Goal: Transaction & Acquisition: Book appointment/travel/reservation

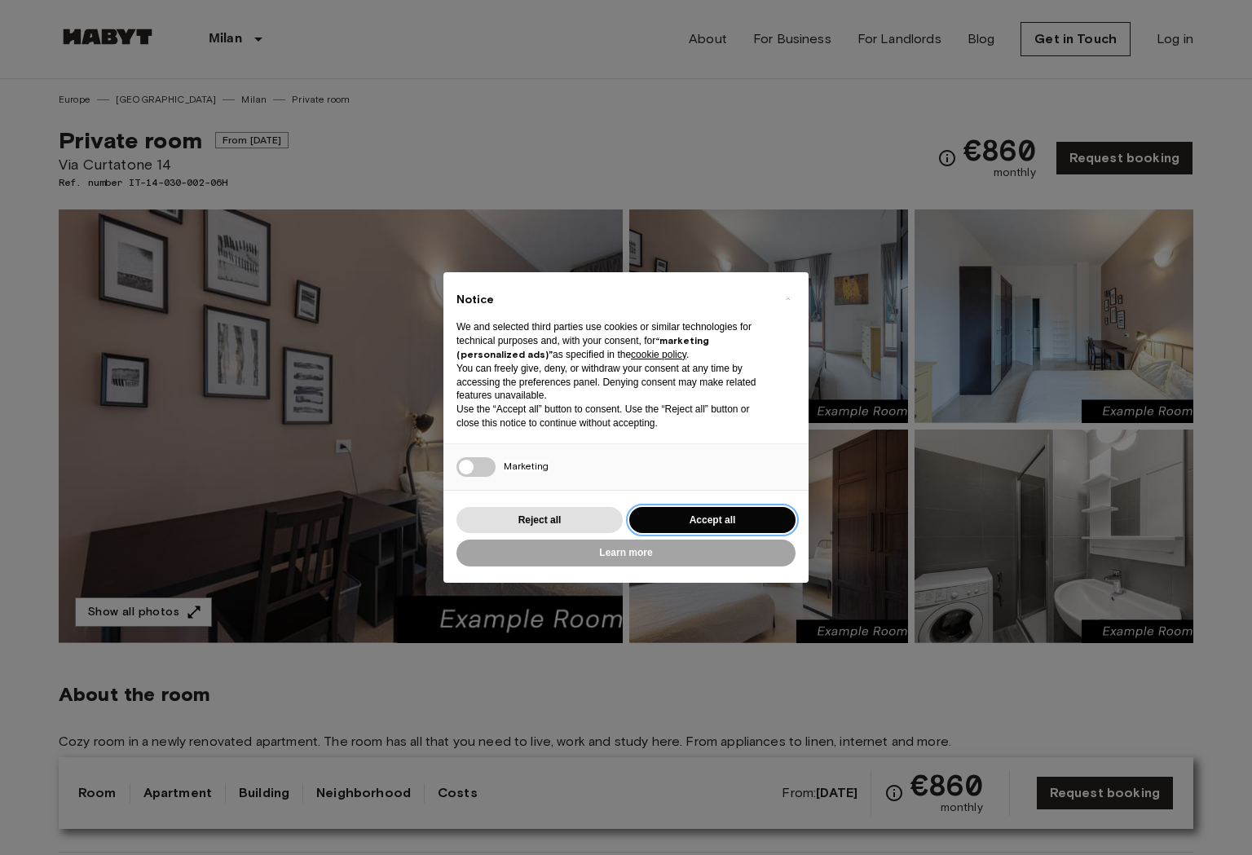
click at [763, 510] on button "Accept all" at bounding box center [712, 520] width 166 height 27
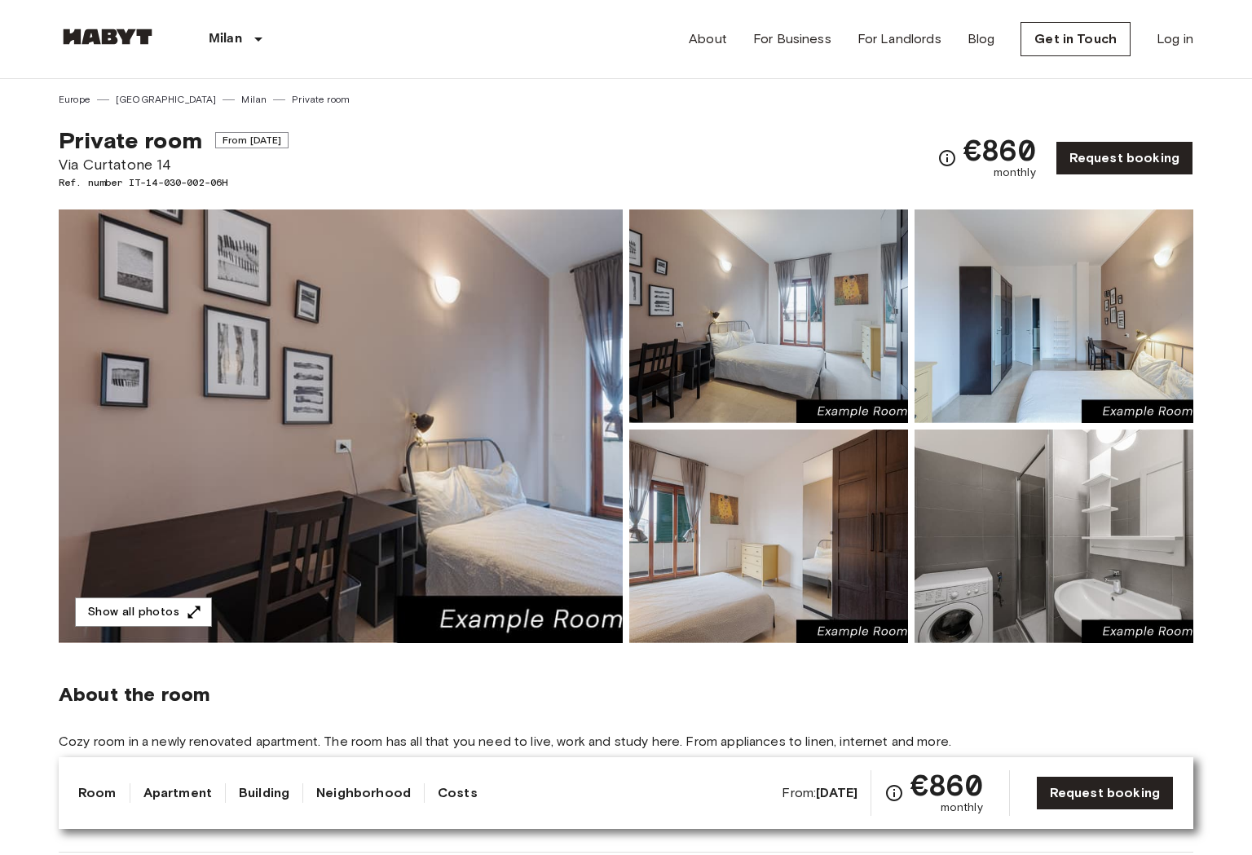
click at [495, 297] on img at bounding box center [341, 426] width 564 height 434
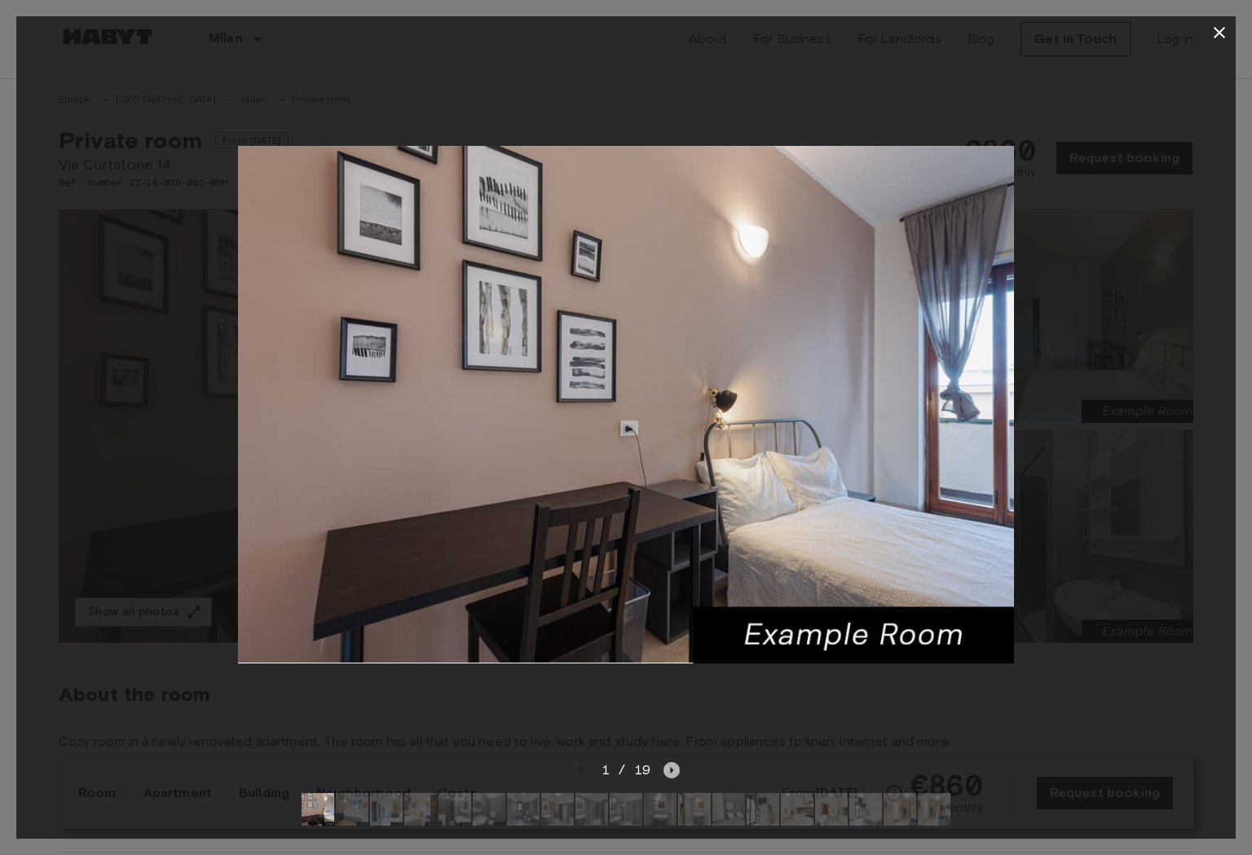
click at [673, 768] on icon "Next image" at bounding box center [671, 770] width 16 height 16
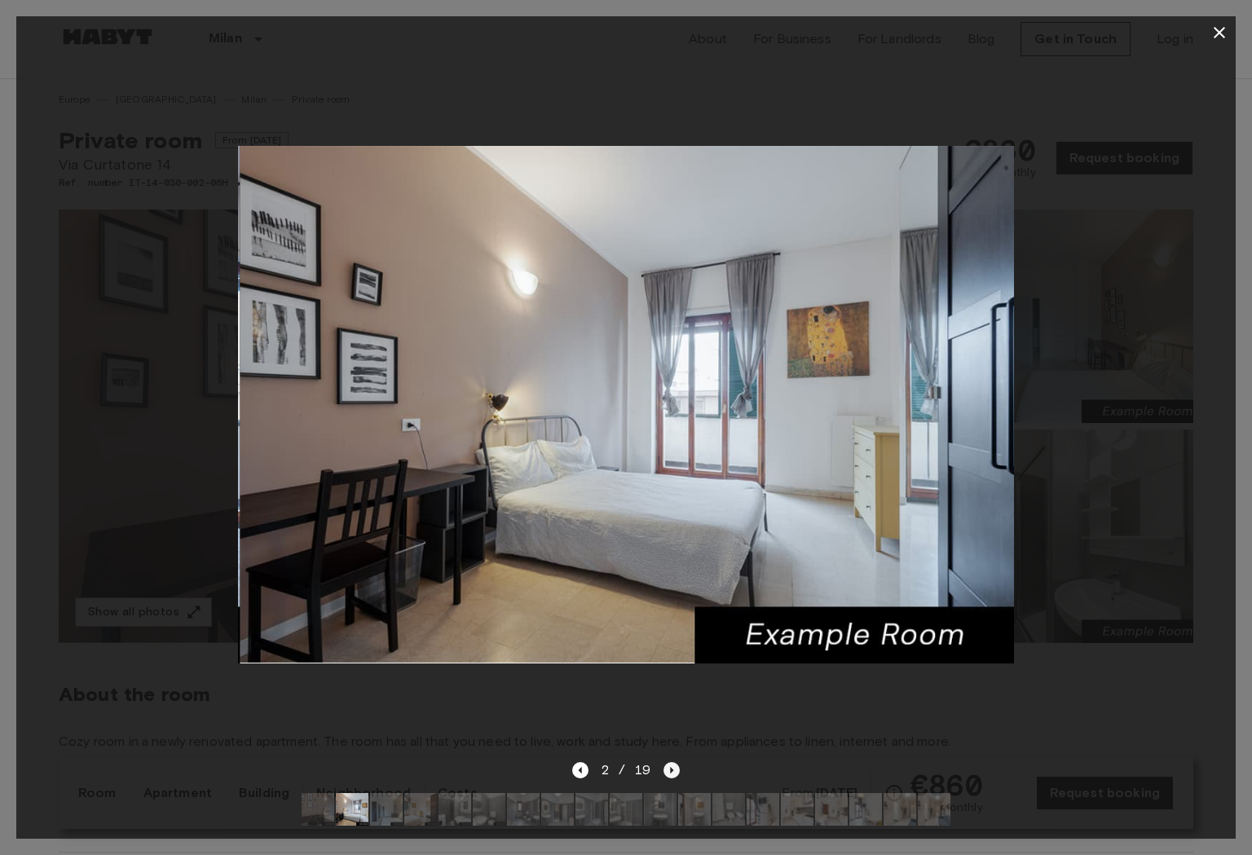
click at [673, 768] on icon "Next image" at bounding box center [671, 770] width 16 height 16
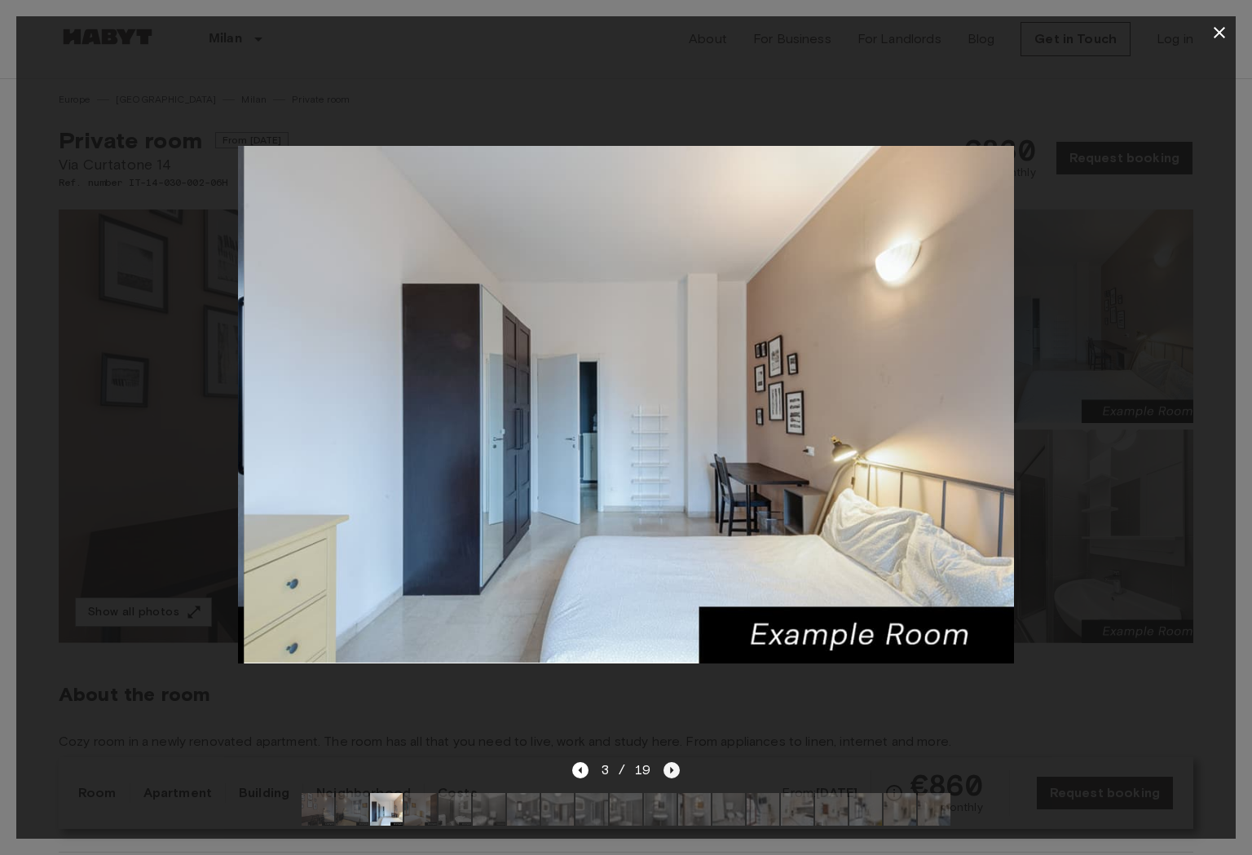
click at [673, 768] on icon "Next image" at bounding box center [671, 770] width 16 height 16
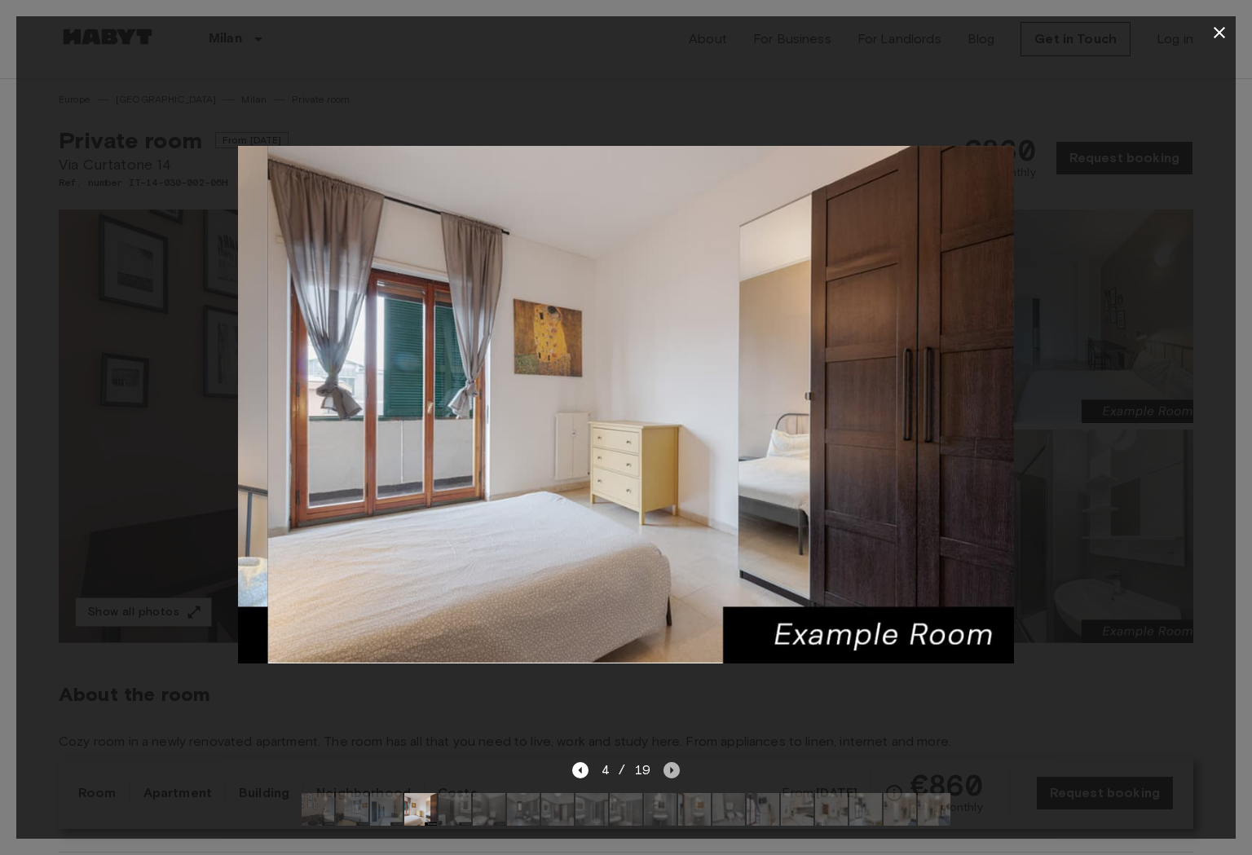
click at [673, 768] on icon "Next image" at bounding box center [671, 770] width 16 height 16
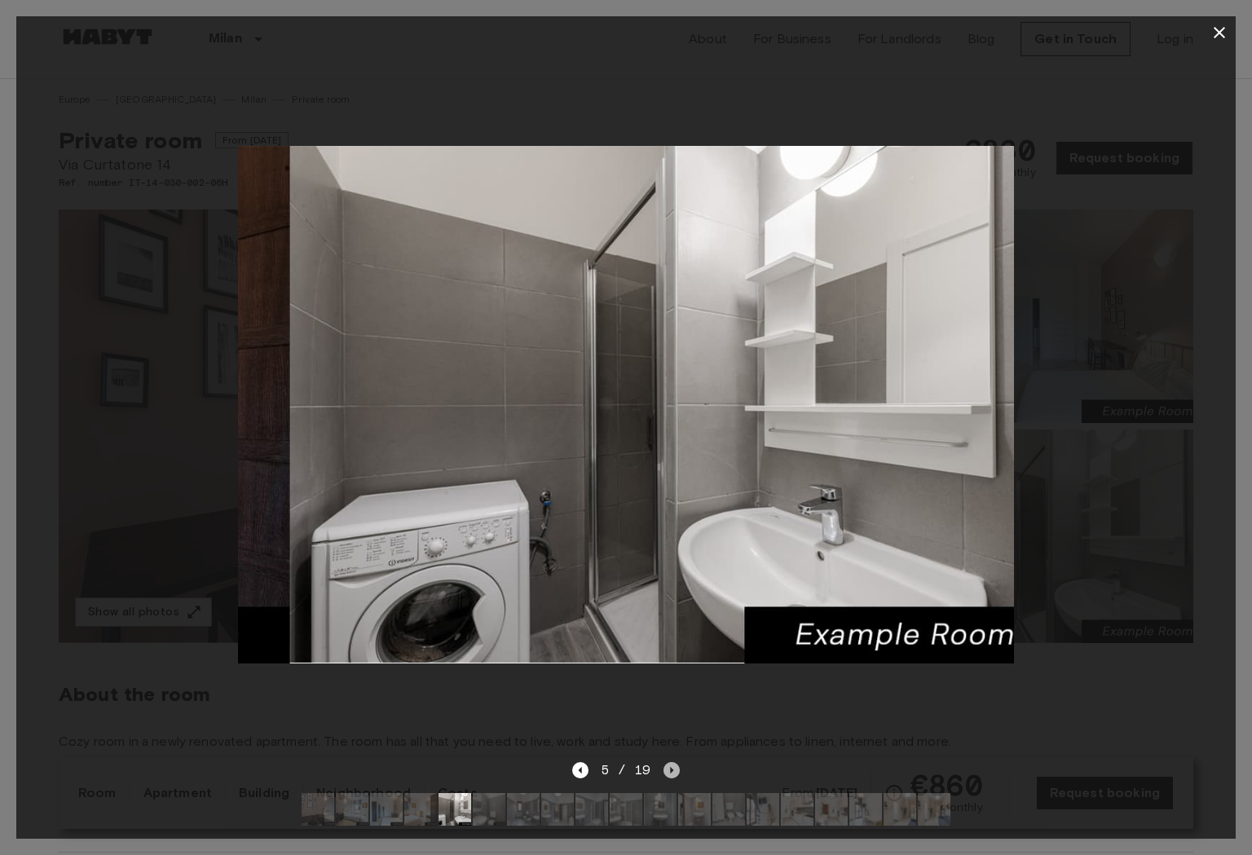
click at [673, 768] on icon "Next image" at bounding box center [671, 770] width 16 height 16
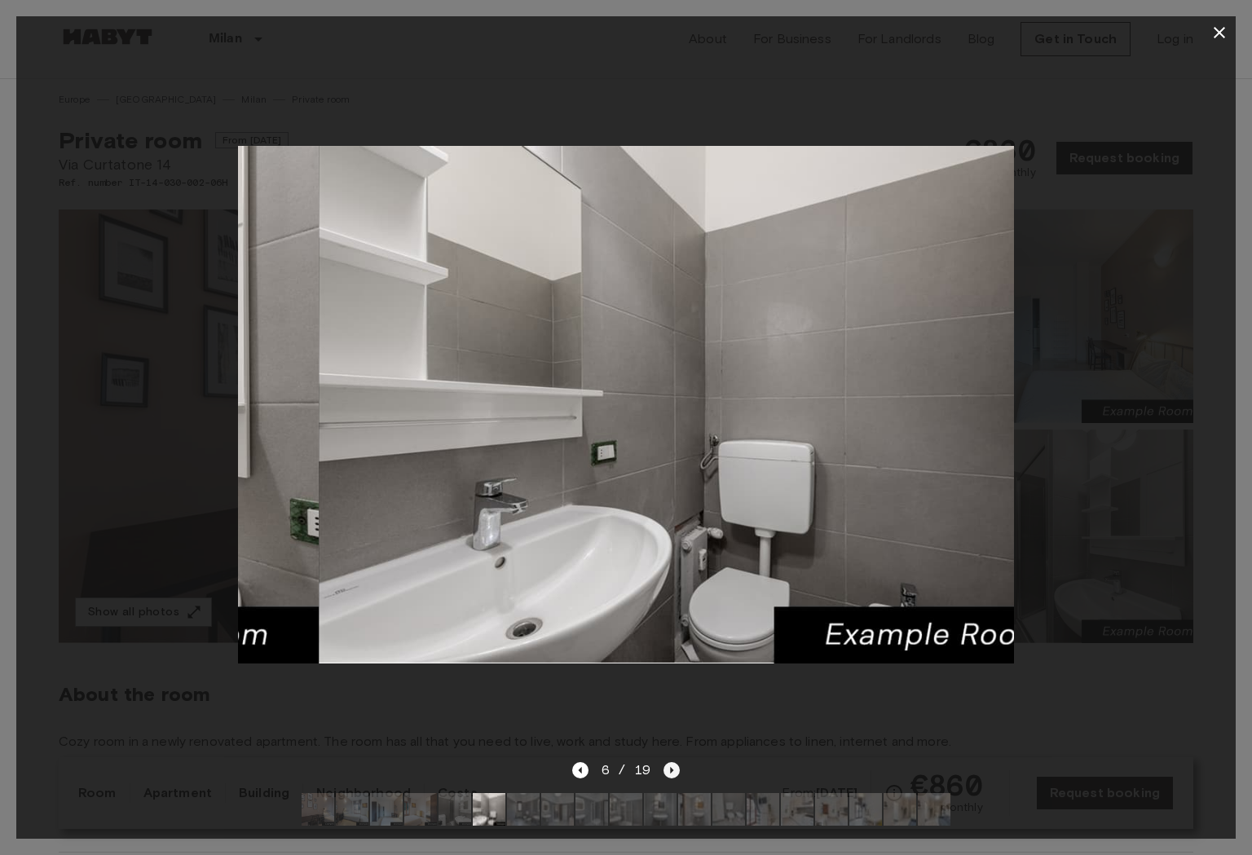
click at [673, 768] on icon "Next image" at bounding box center [671, 770] width 16 height 16
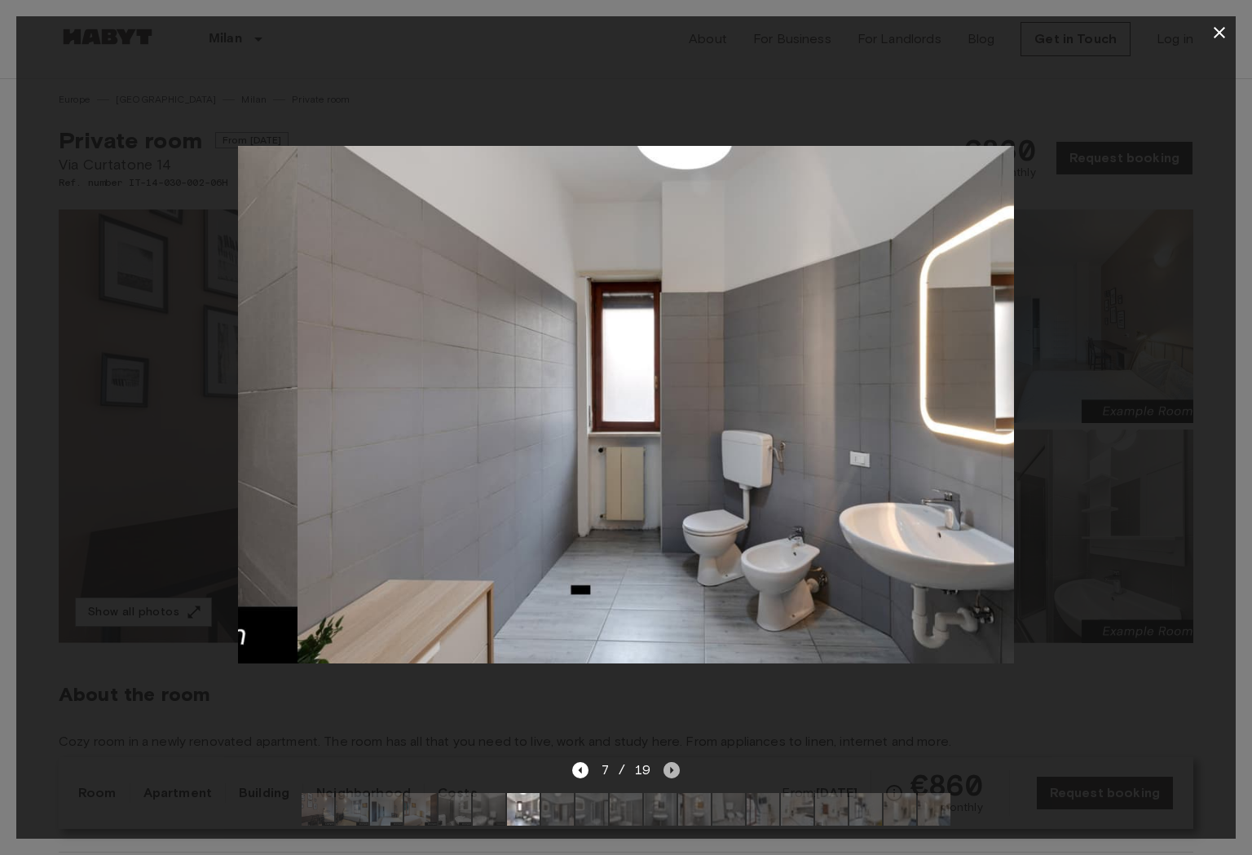
click at [673, 768] on icon "Next image" at bounding box center [671, 770] width 16 height 16
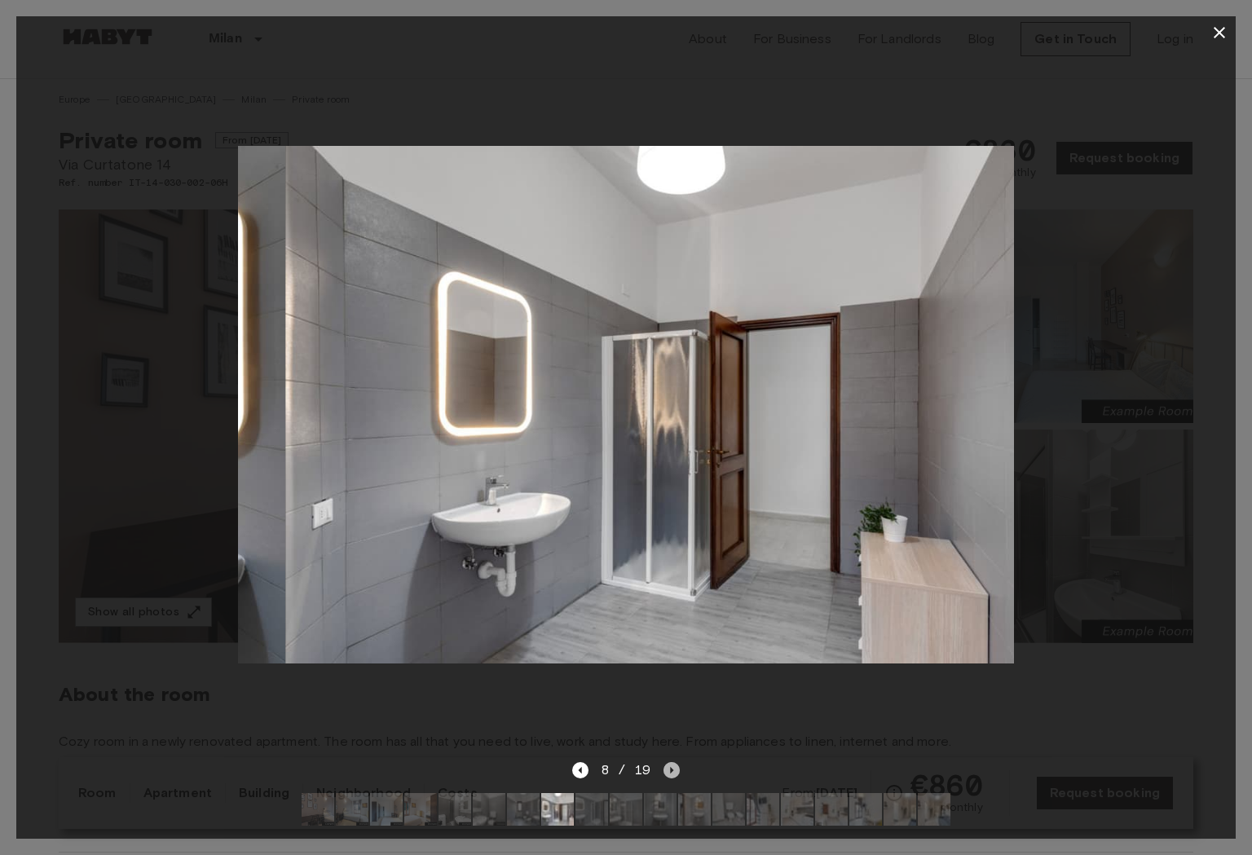
click at [673, 768] on icon "Next image" at bounding box center [671, 770] width 16 height 16
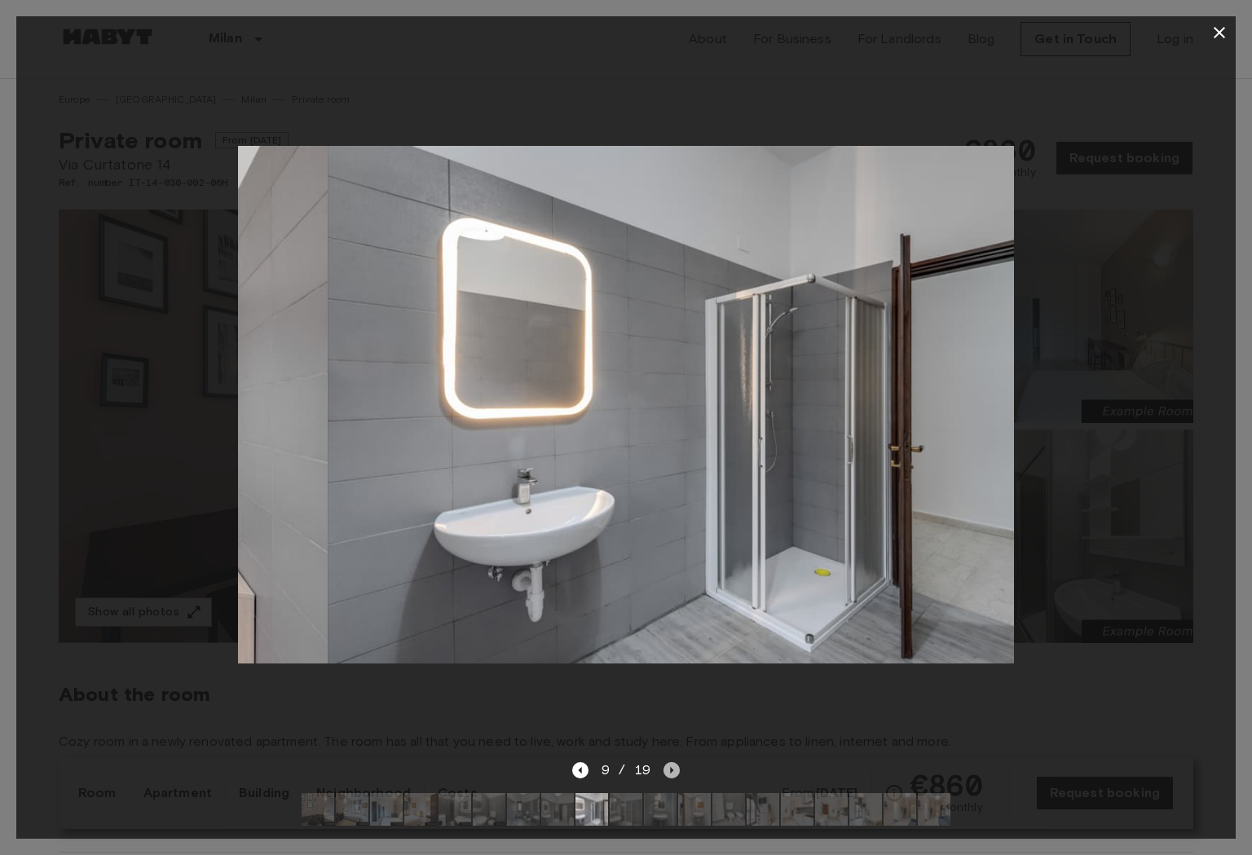
click at [673, 768] on icon "Next image" at bounding box center [671, 770] width 16 height 16
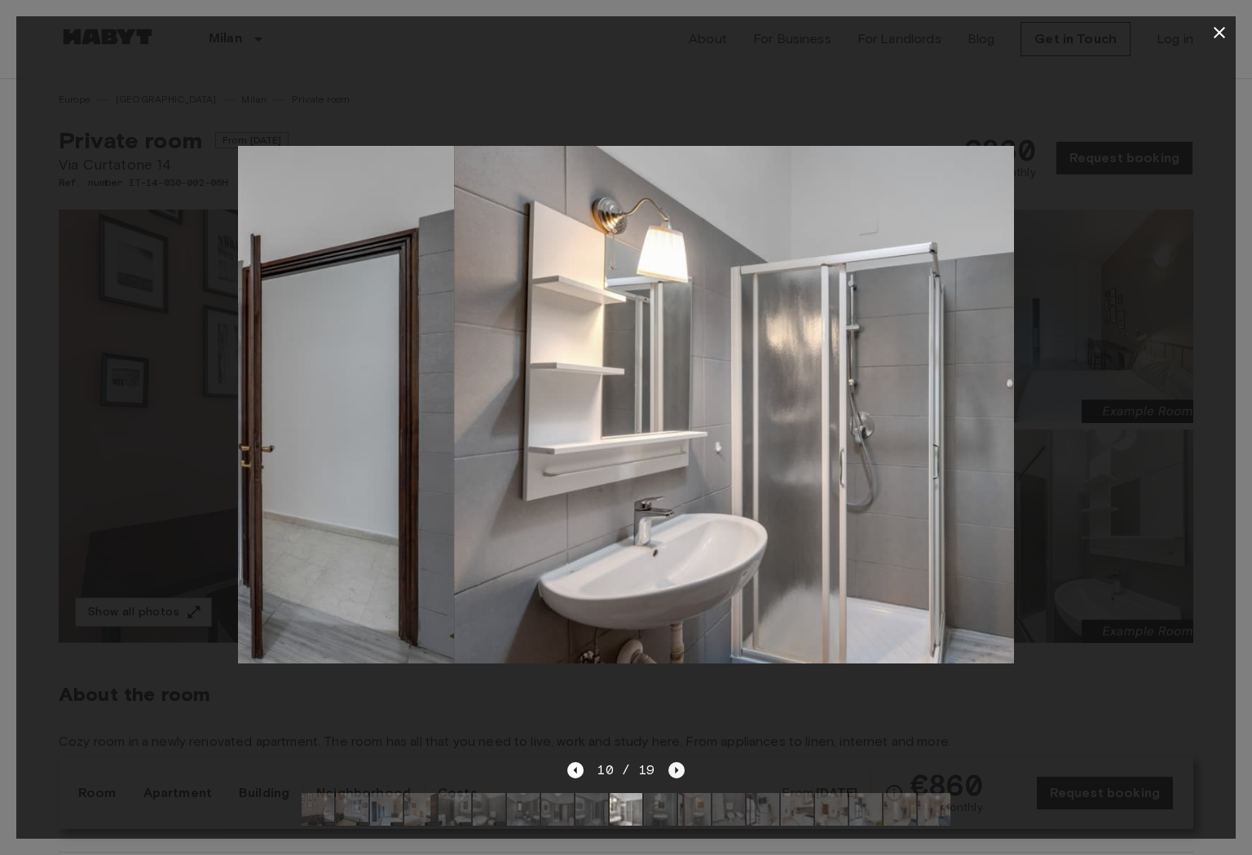
click at [675, 768] on icon "Next image" at bounding box center [676, 770] width 3 height 7
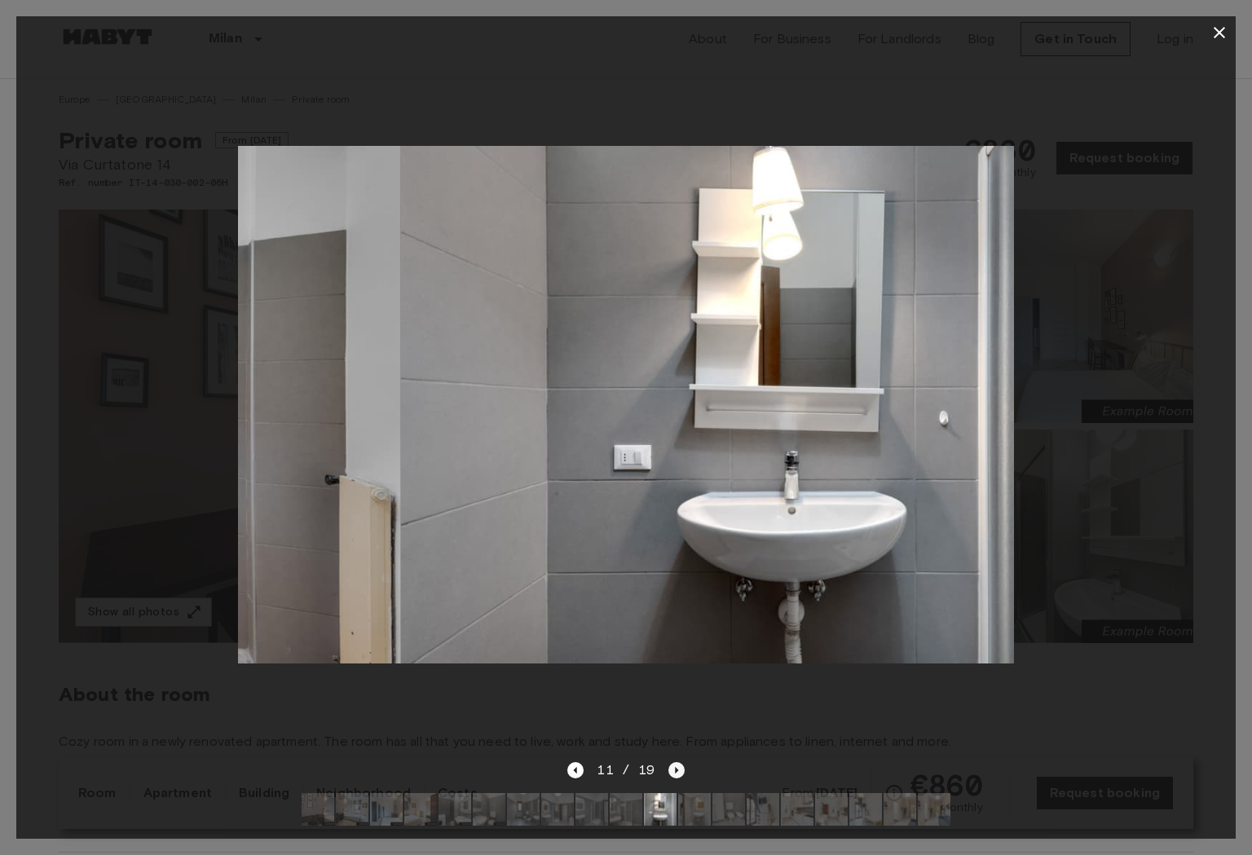
click at [675, 768] on icon "Next image" at bounding box center [676, 770] width 3 height 7
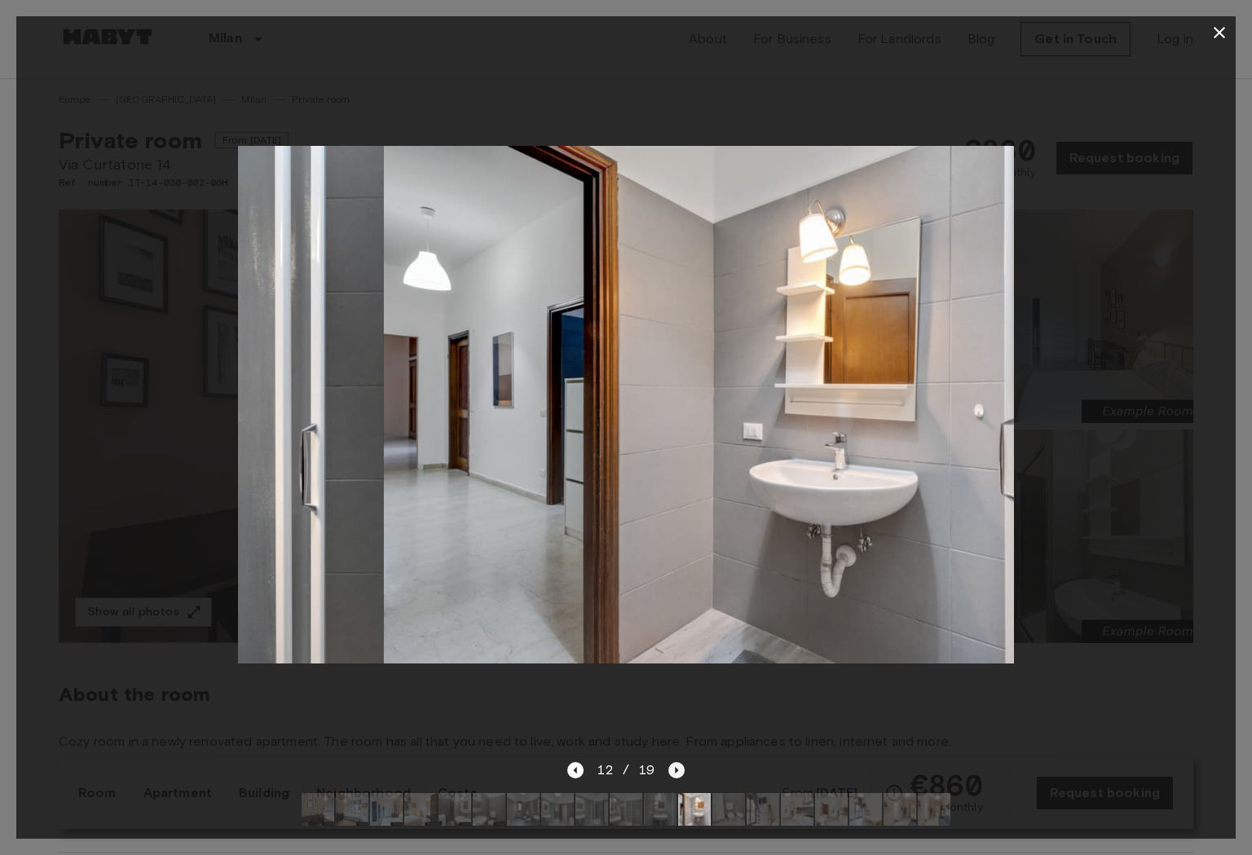
click at [675, 768] on icon "Next image" at bounding box center [676, 770] width 3 height 7
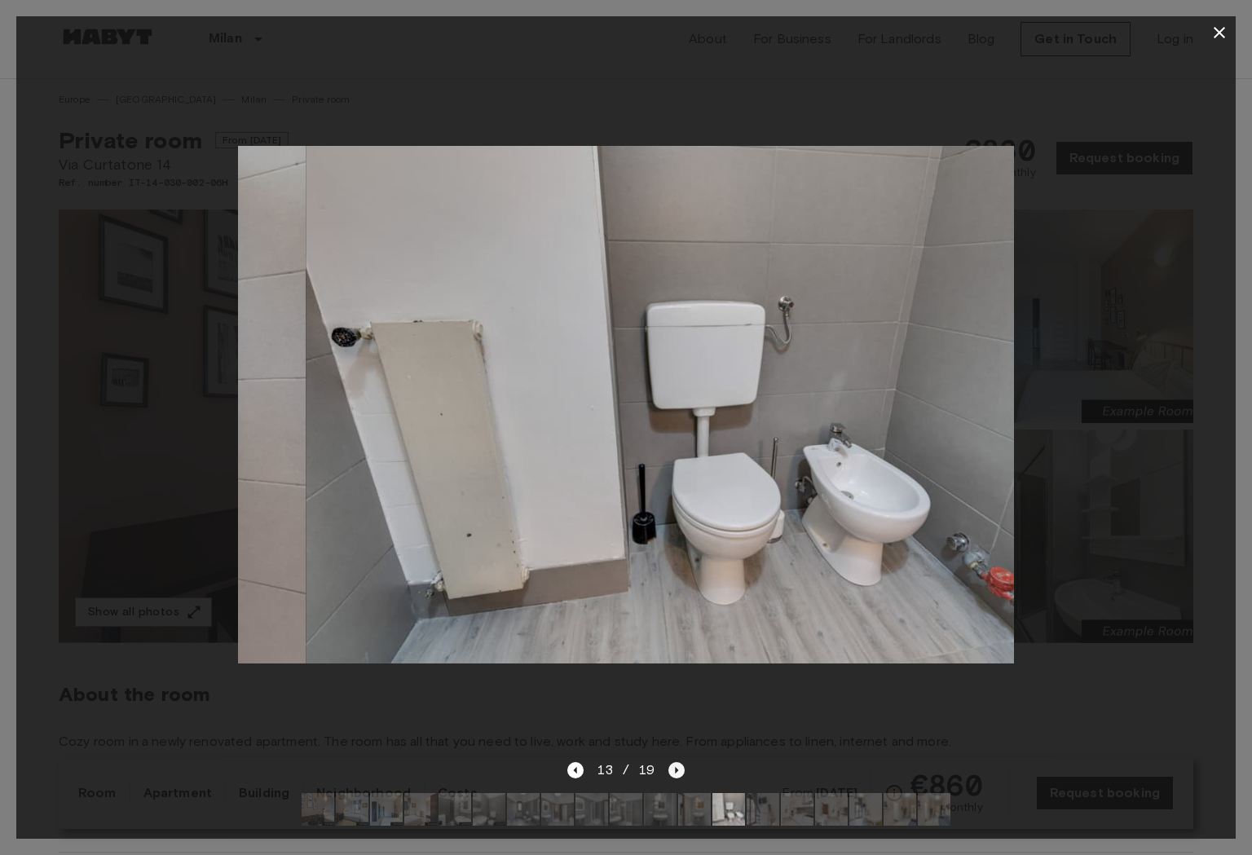
click at [675, 768] on icon "Next image" at bounding box center [676, 770] width 3 height 7
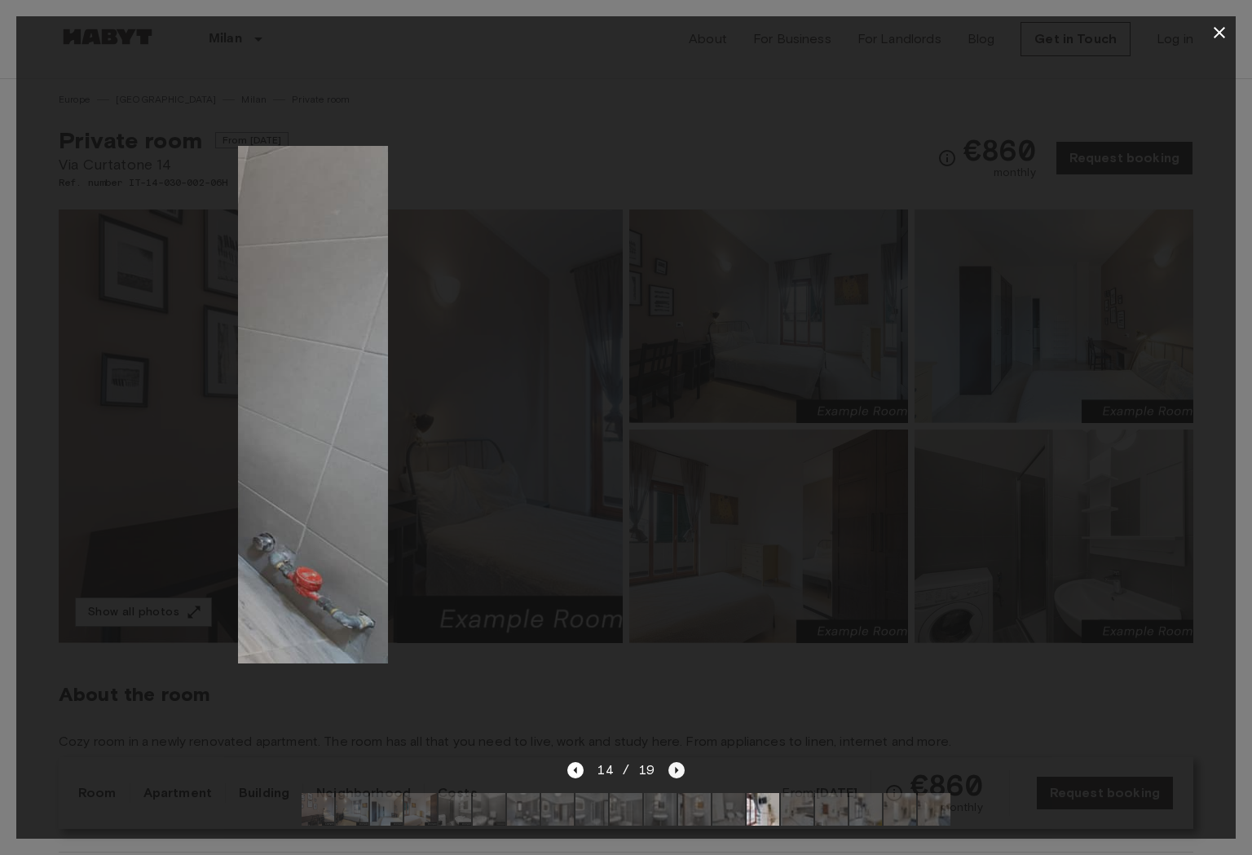
click at [675, 768] on icon "Next image" at bounding box center [676, 770] width 3 height 7
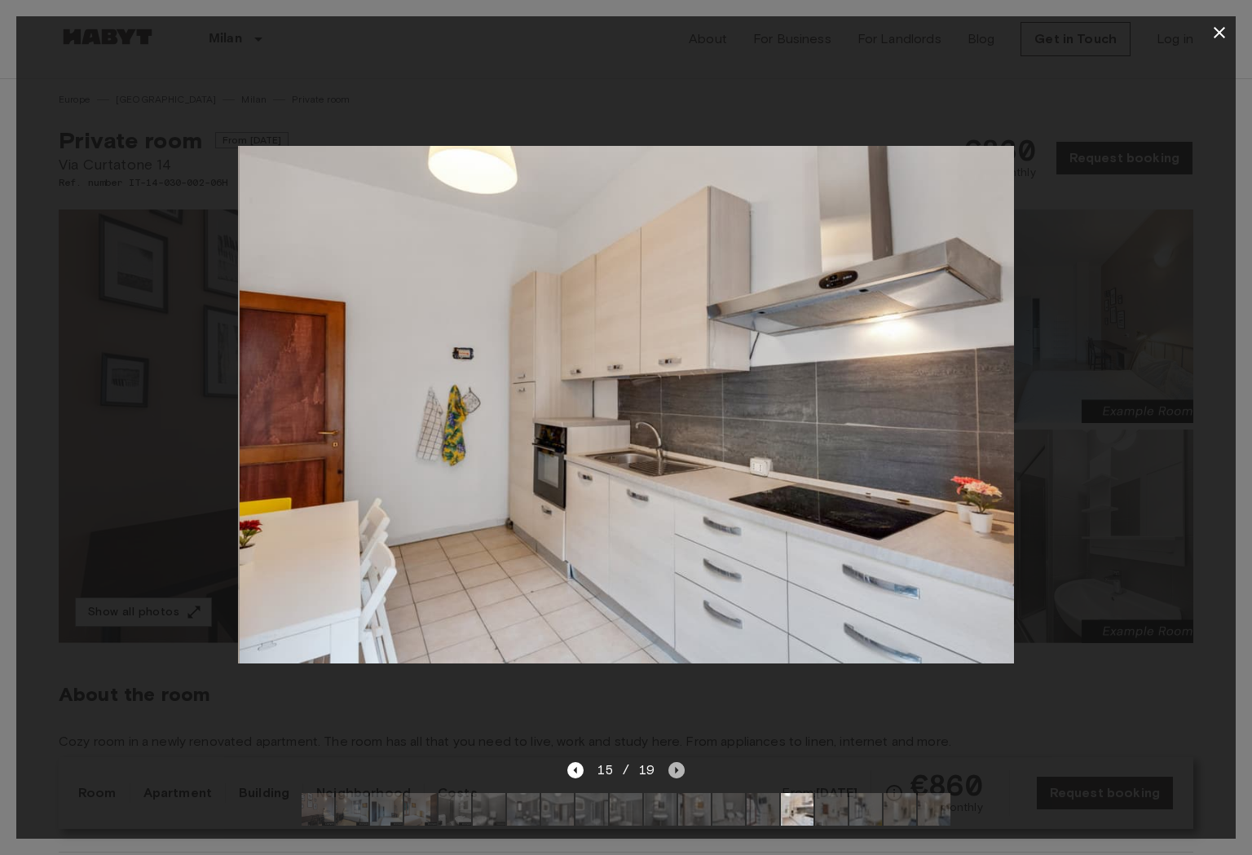
click at [675, 768] on icon "Next image" at bounding box center [676, 770] width 3 height 7
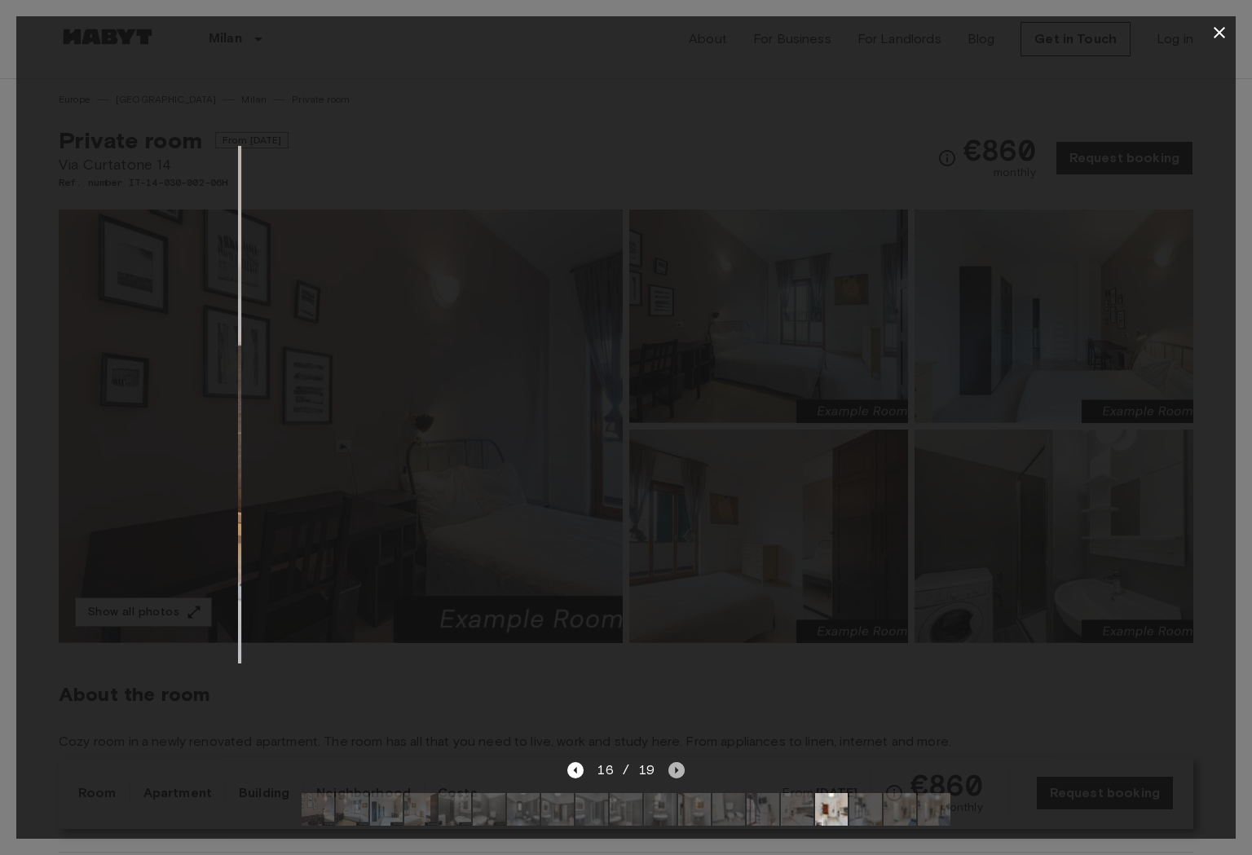
click at [675, 768] on icon "Next image" at bounding box center [676, 770] width 3 height 7
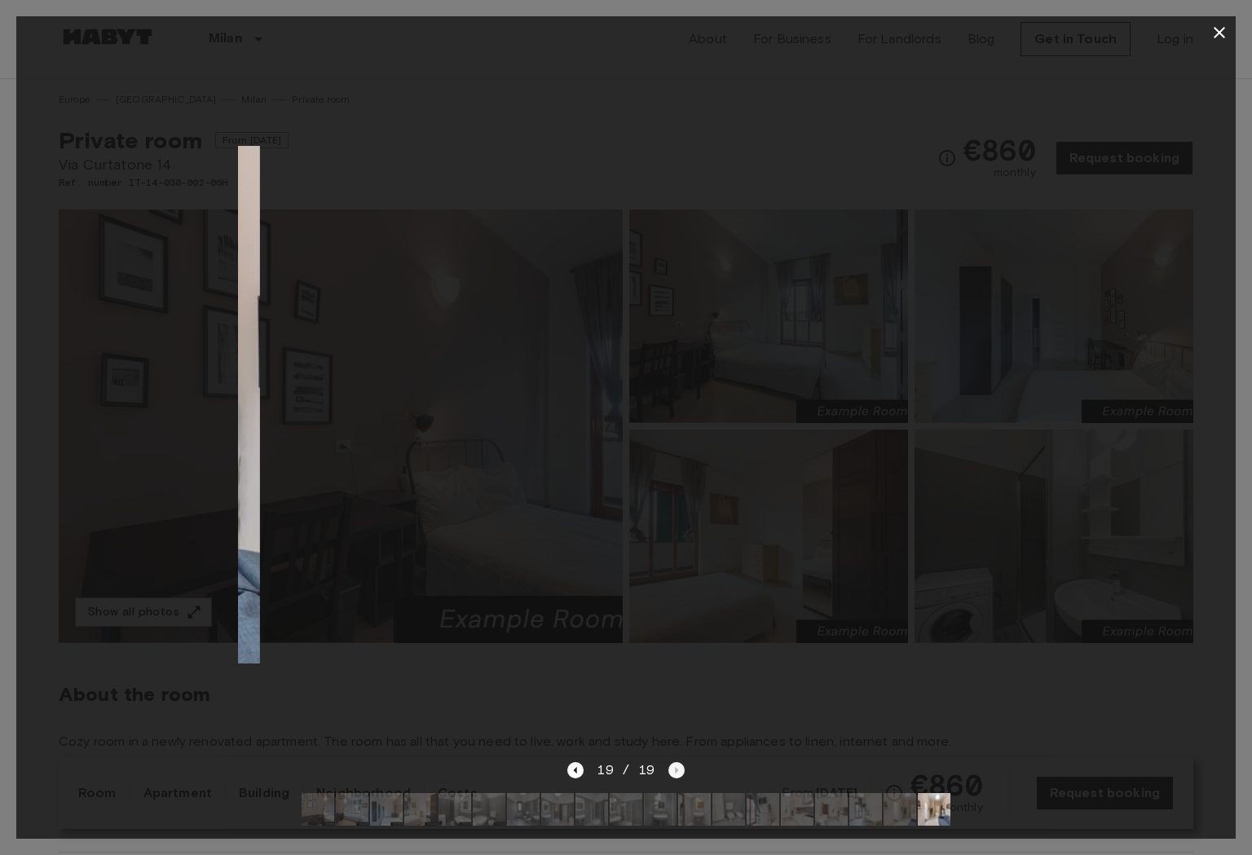
click at [673, 768] on div "19 / 19" at bounding box center [625, 770] width 117 height 20
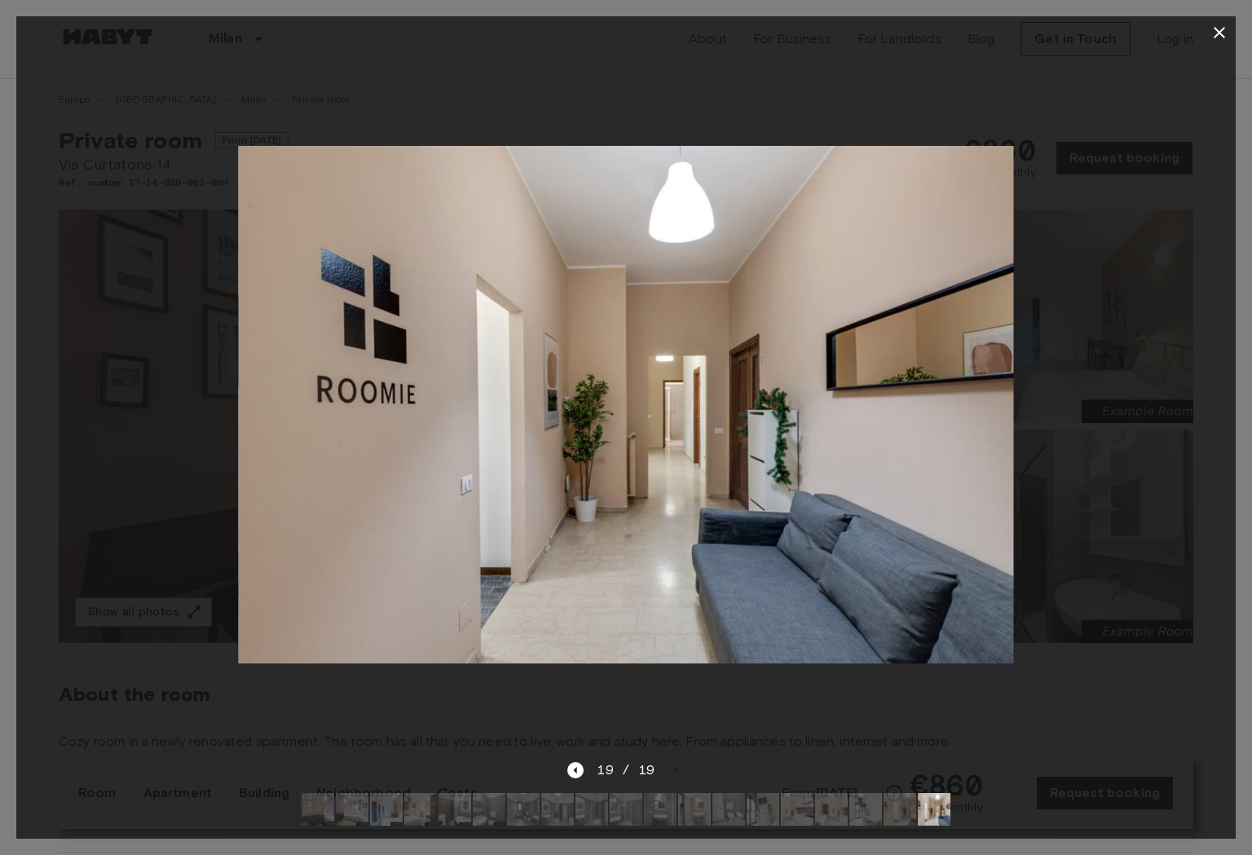
click at [1036, 368] on div at bounding box center [625, 404] width 1219 height 711
click at [1223, 38] on icon "button" at bounding box center [1219, 33] width 20 height 20
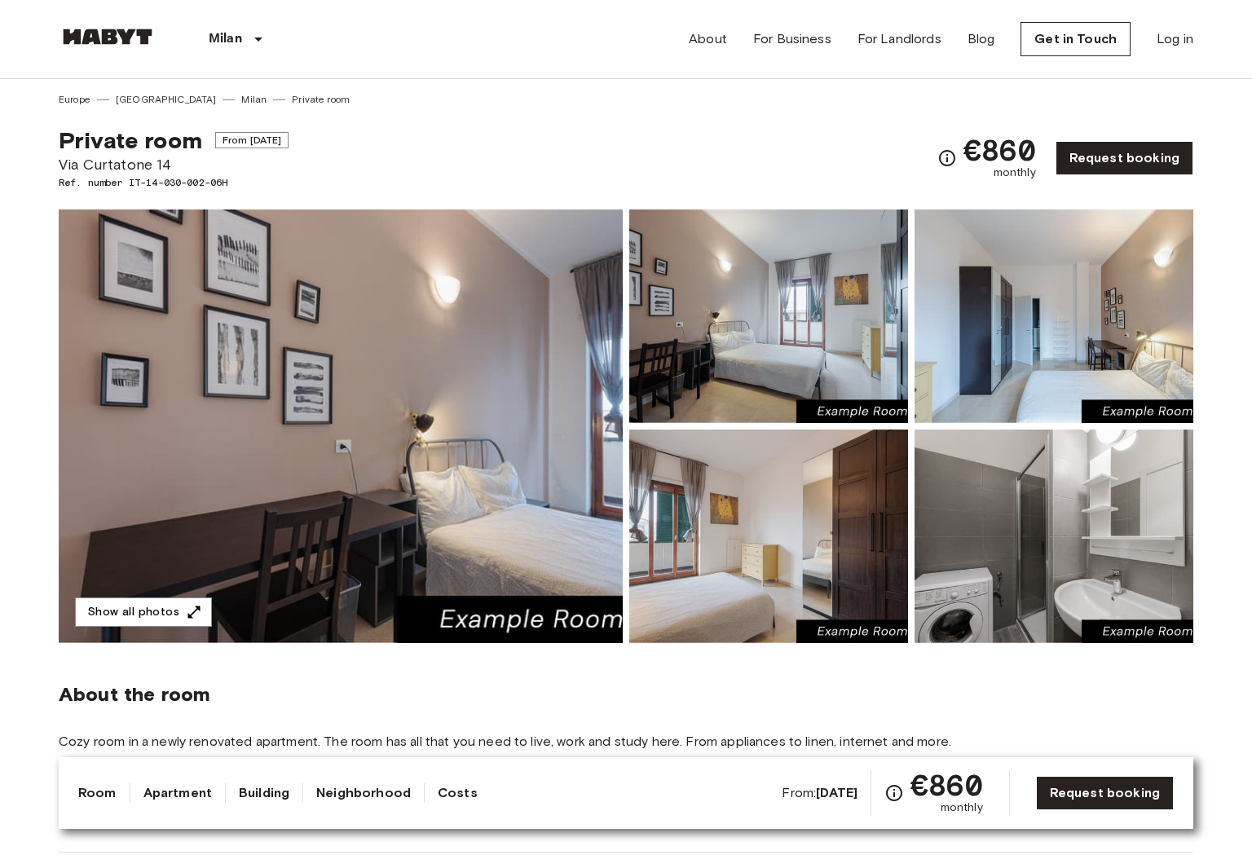
drag, startPoint x: 222, startPoint y: 139, endPoint x: 293, endPoint y: 138, distance: 70.9
click at [289, 138] on span "From [DATE]" at bounding box center [252, 140] width 74 height 16
click at [366, 174] on div "Private room From [DATE] [GEOGRAPHIC_DATA] 14 Ref. number IT-14-030-002-06H €86…" at bounding box center [626, 148] width 1134 height 83
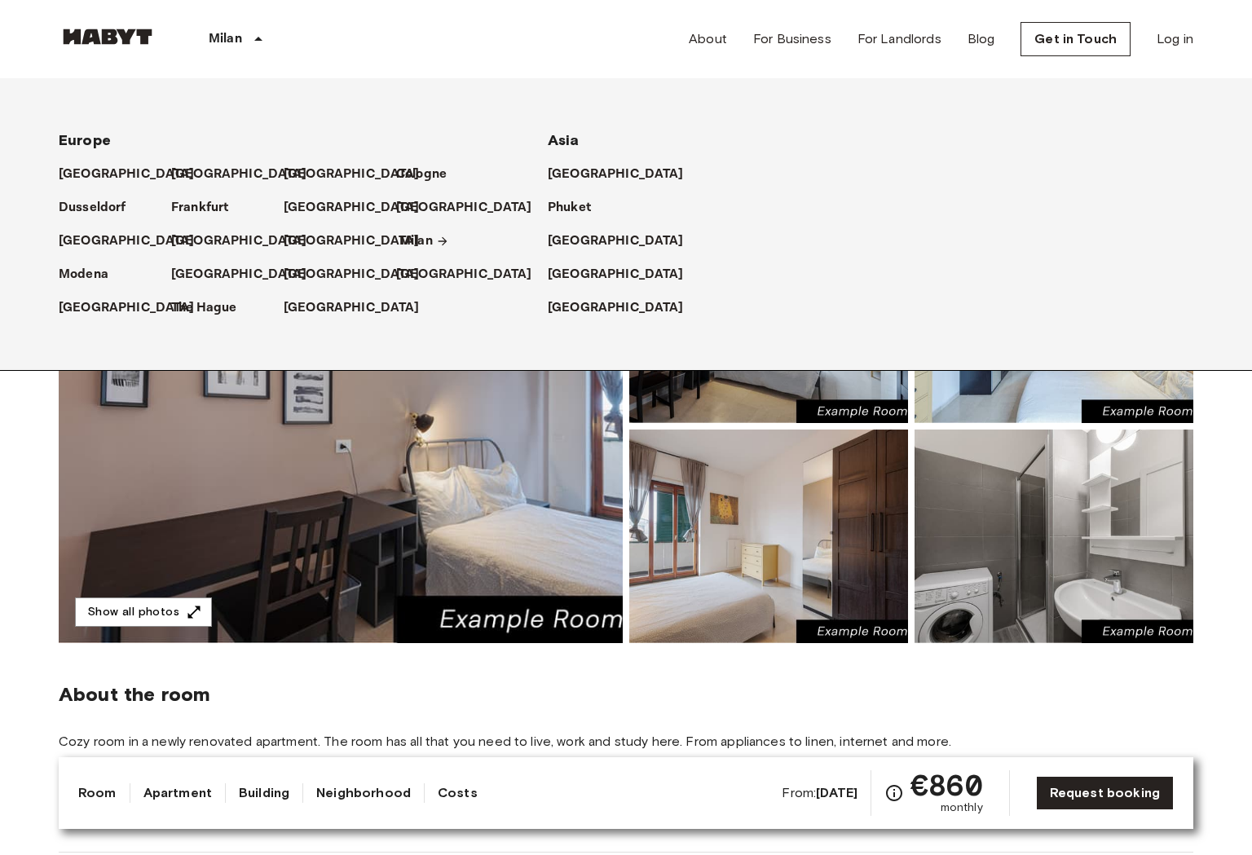
click at [425, 240] on p "Milan" at bounding box center [415, 241] width 33 height 20
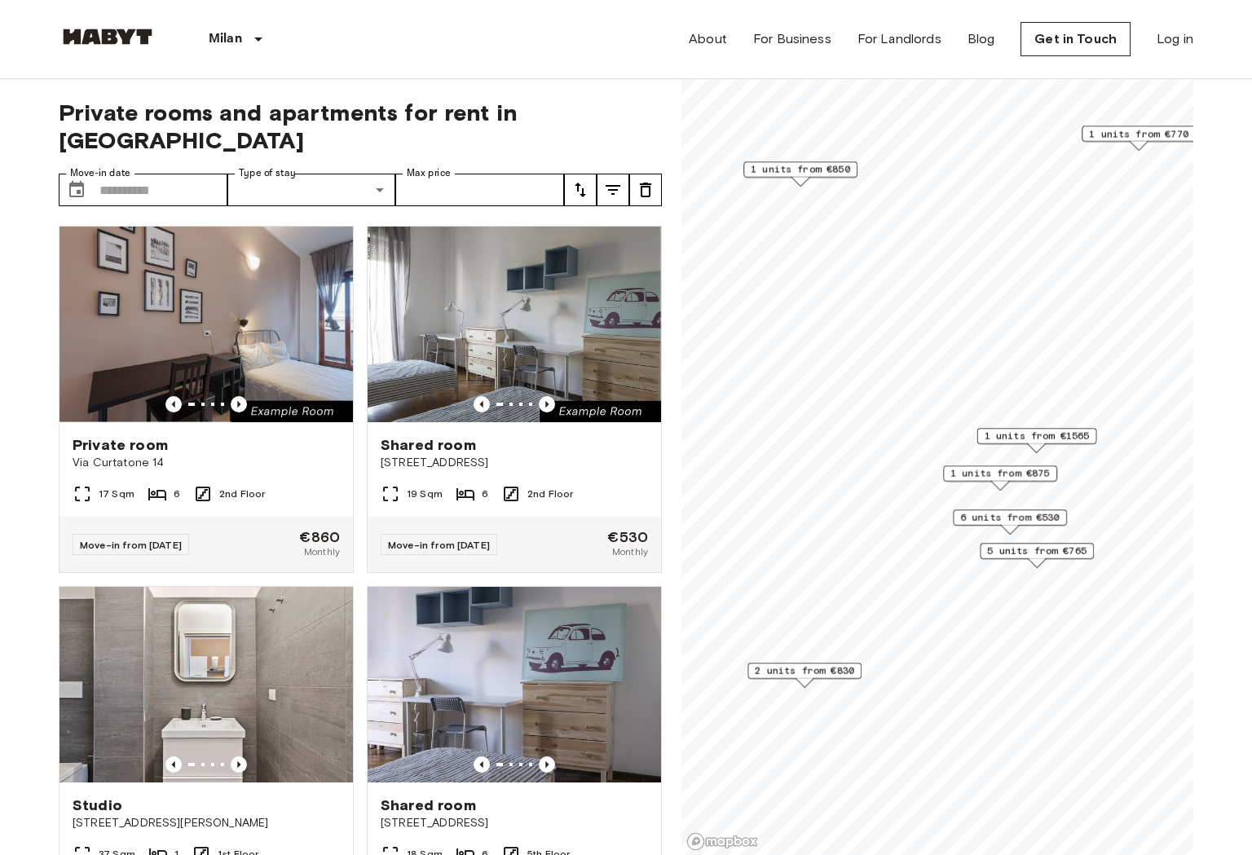
click at [1000, 475] on span "1 units from €875" at bounding box center [999, 473] width 99 height 15
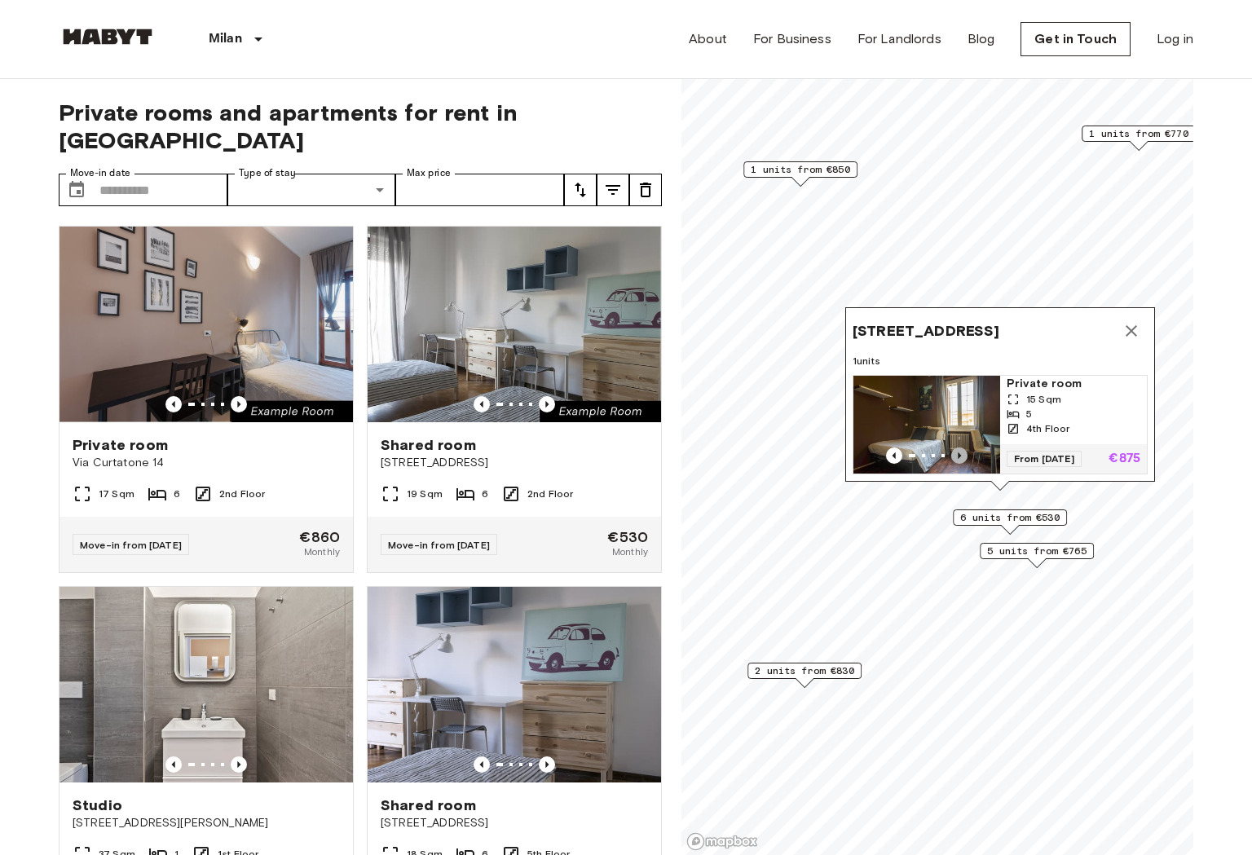
click at [959, 453] on icon "Previous image" at bounding box center [959, 455] width 16 height 16
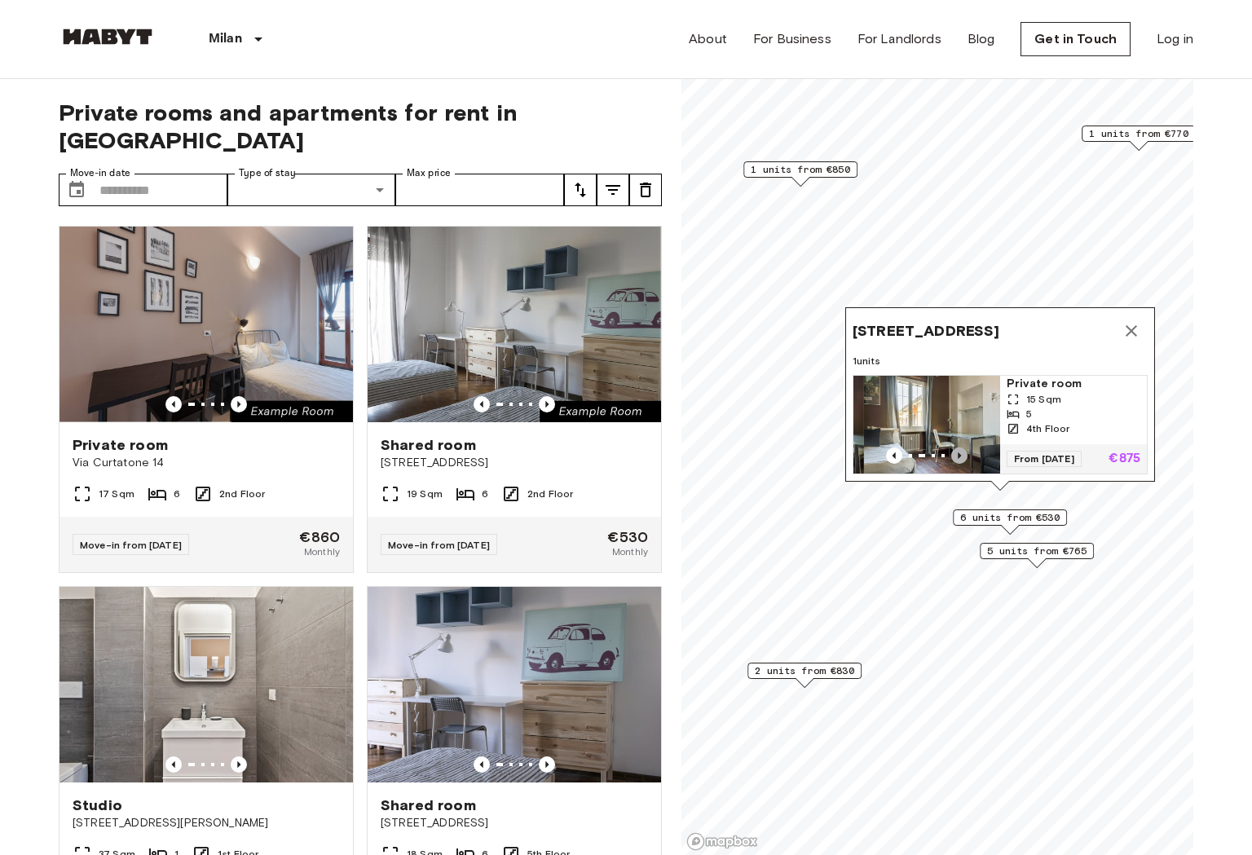
click at [959, 453] on icon "Previous image" at bounding box center [959, 455] width 16 height 16
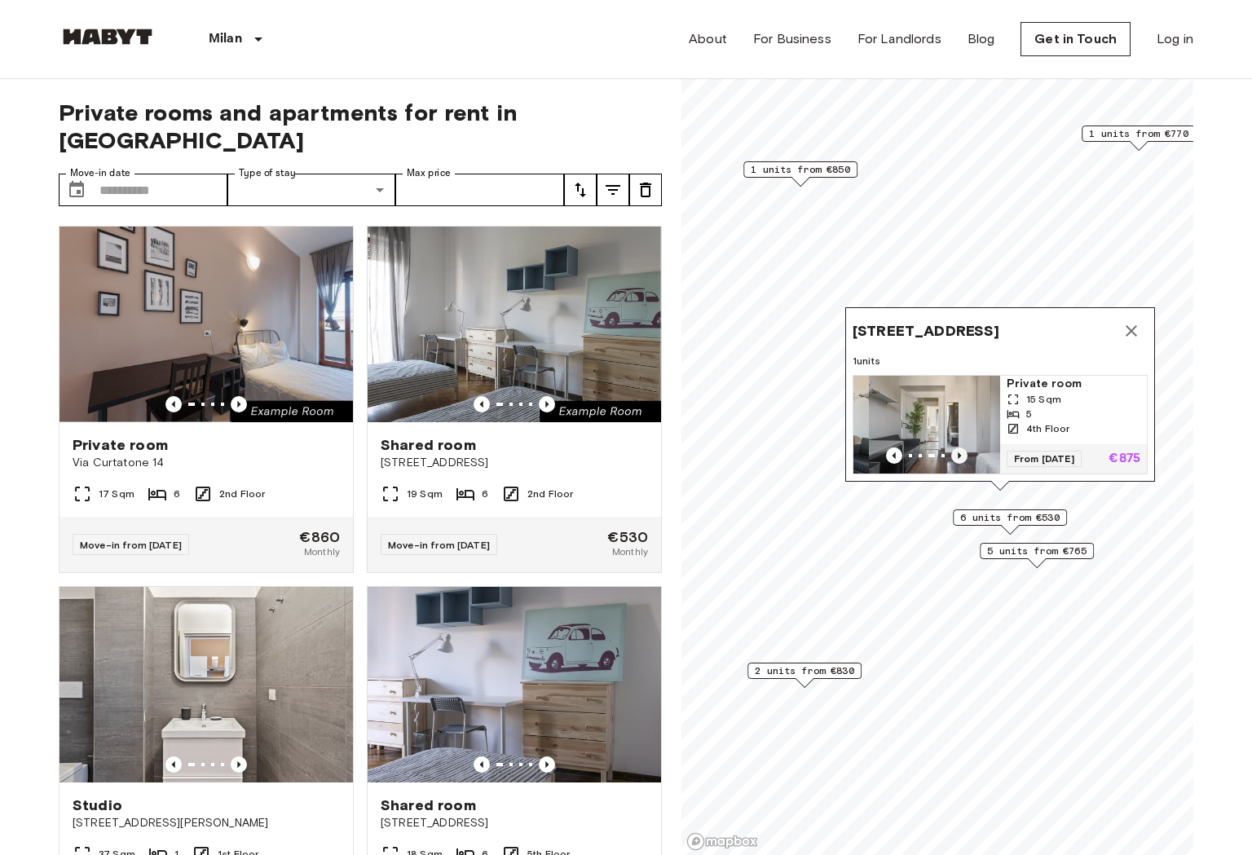
click at [959, 453] on icon "Previous image" at bounding box center [959, 455] width 16 height 16
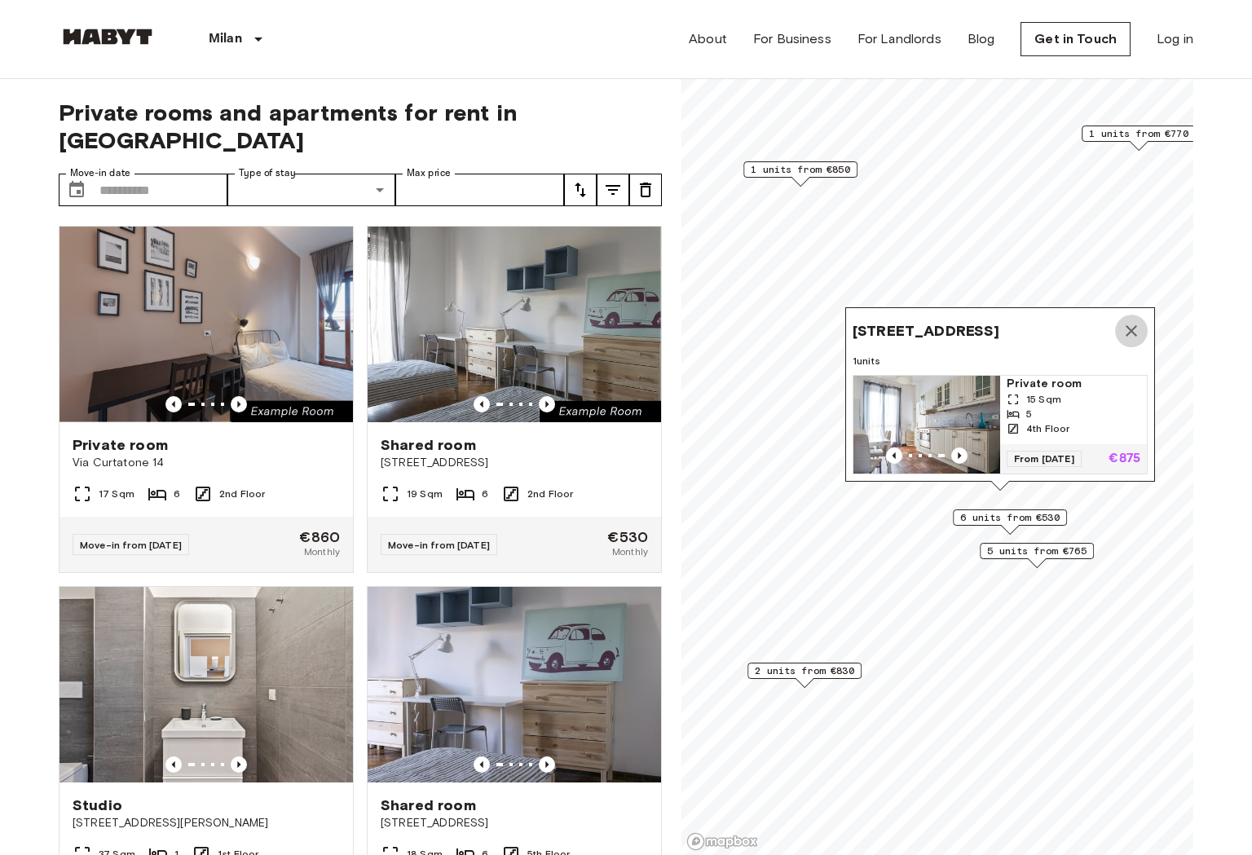
click at [1127, 331] on icon "Map marker" at bounding box center [1130, 330] width 11 height 11
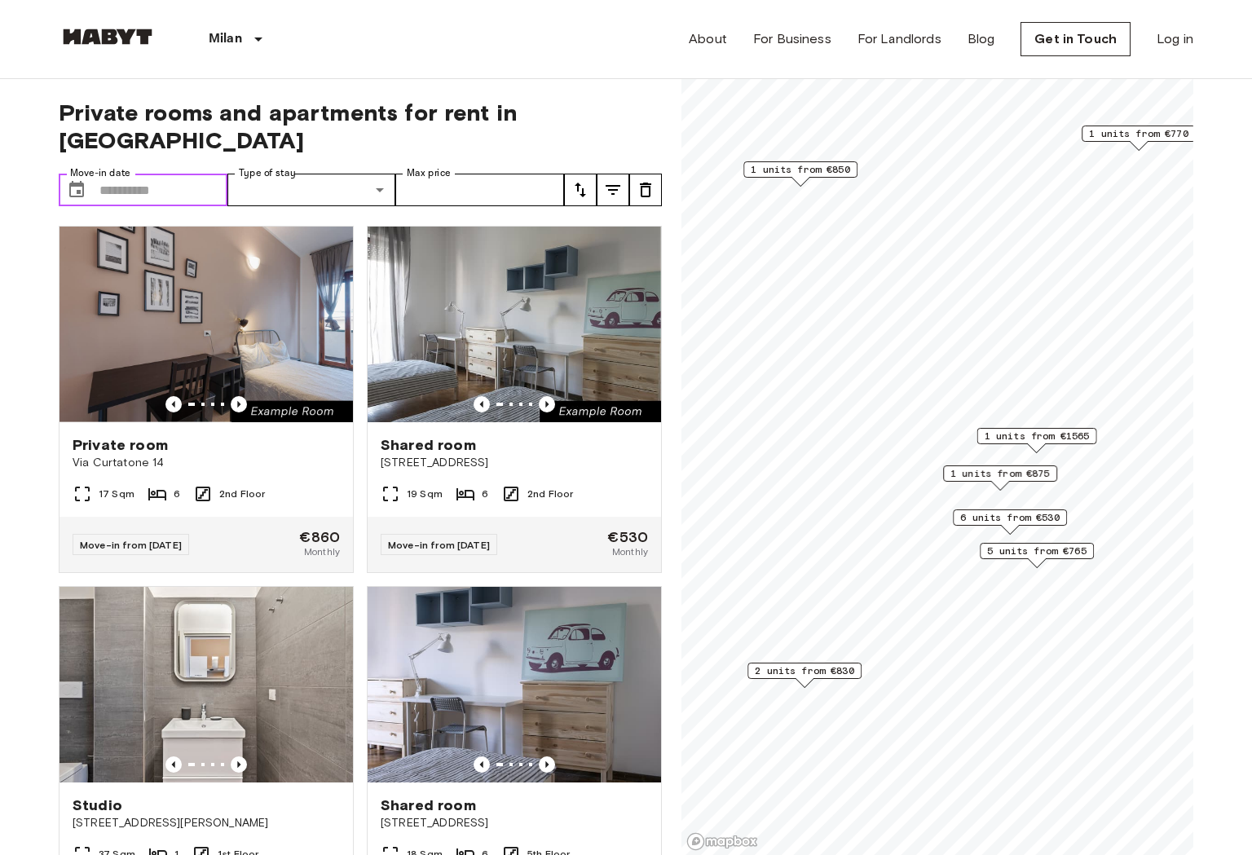
click at [174, 174] on input "Move-in date" at bounding box center [163, 190] width 128 height 33
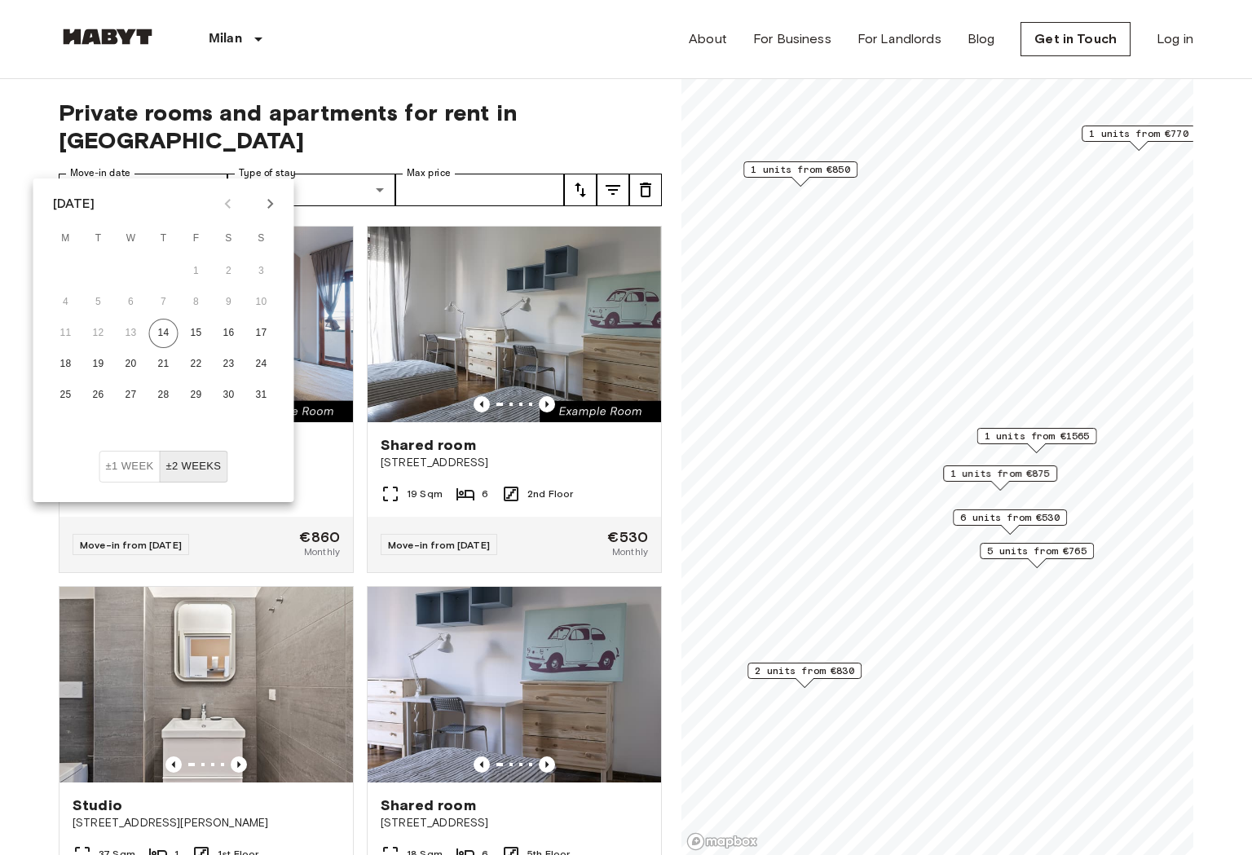
click at [266, 203] on icon "Next month" at bounding box center [271, 204] width 20 height 20
click at [103, 368] on button "23" at bounding box center [98, 364] width 29 height 29
type input "**********"
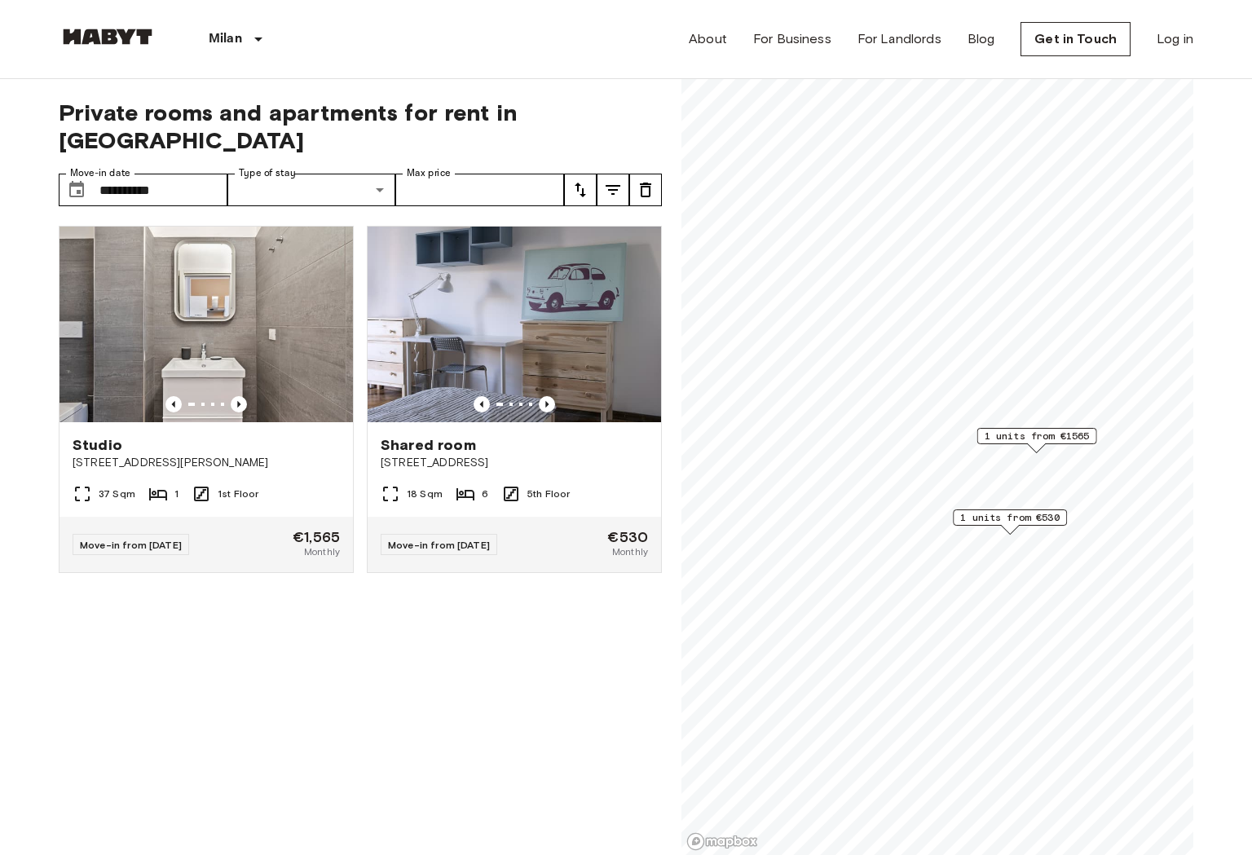
click at [447, 655] on div "Shared room Via Orti 29 18 Sqm 6 5th Floor Move-in from [DATE] €530 Monthly" at bounding box center [508, 456] width 308 height 486
click at [1077, 439] on span "1 units from €1565" at bounding box center [1036, 436] width 105 height 15
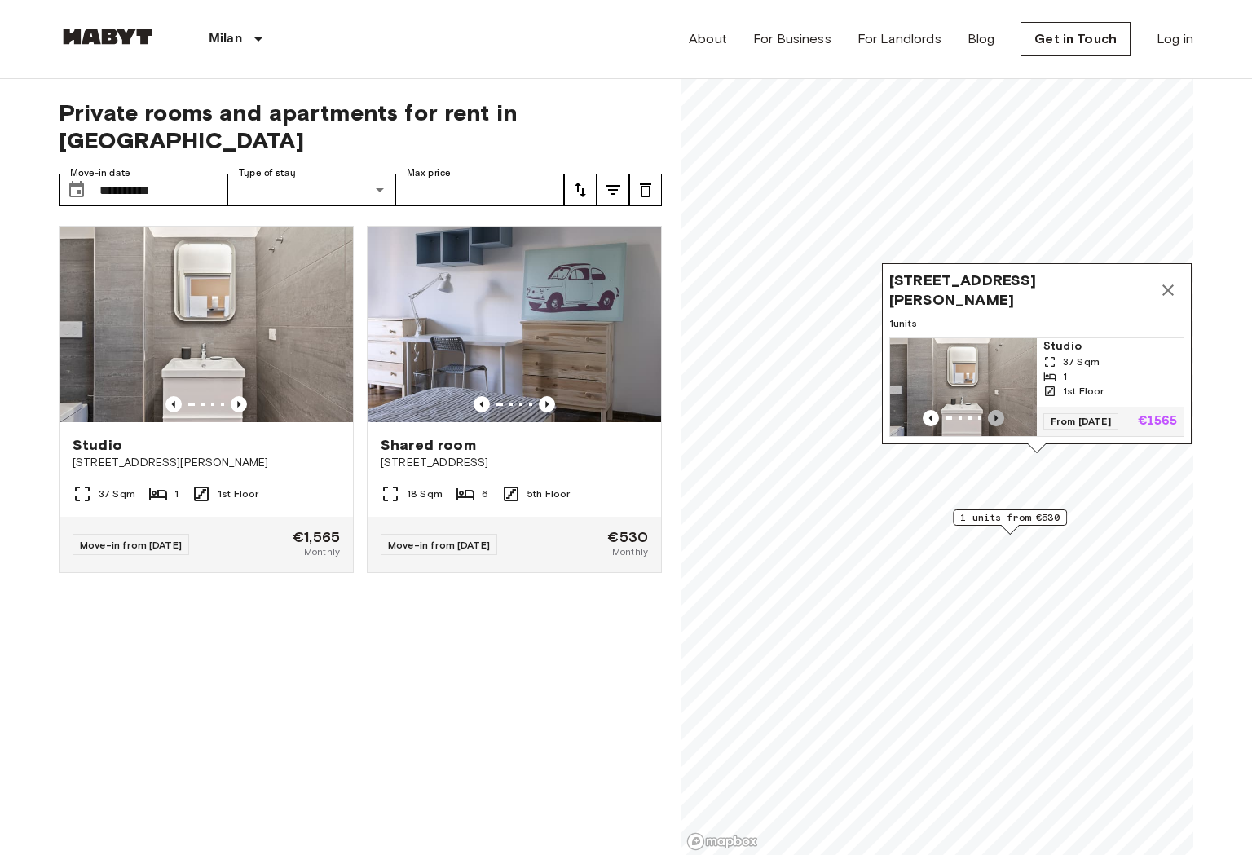
click at [996, 416] on icon "Previous image" at bounding box center [996, 418] width 16 height 16
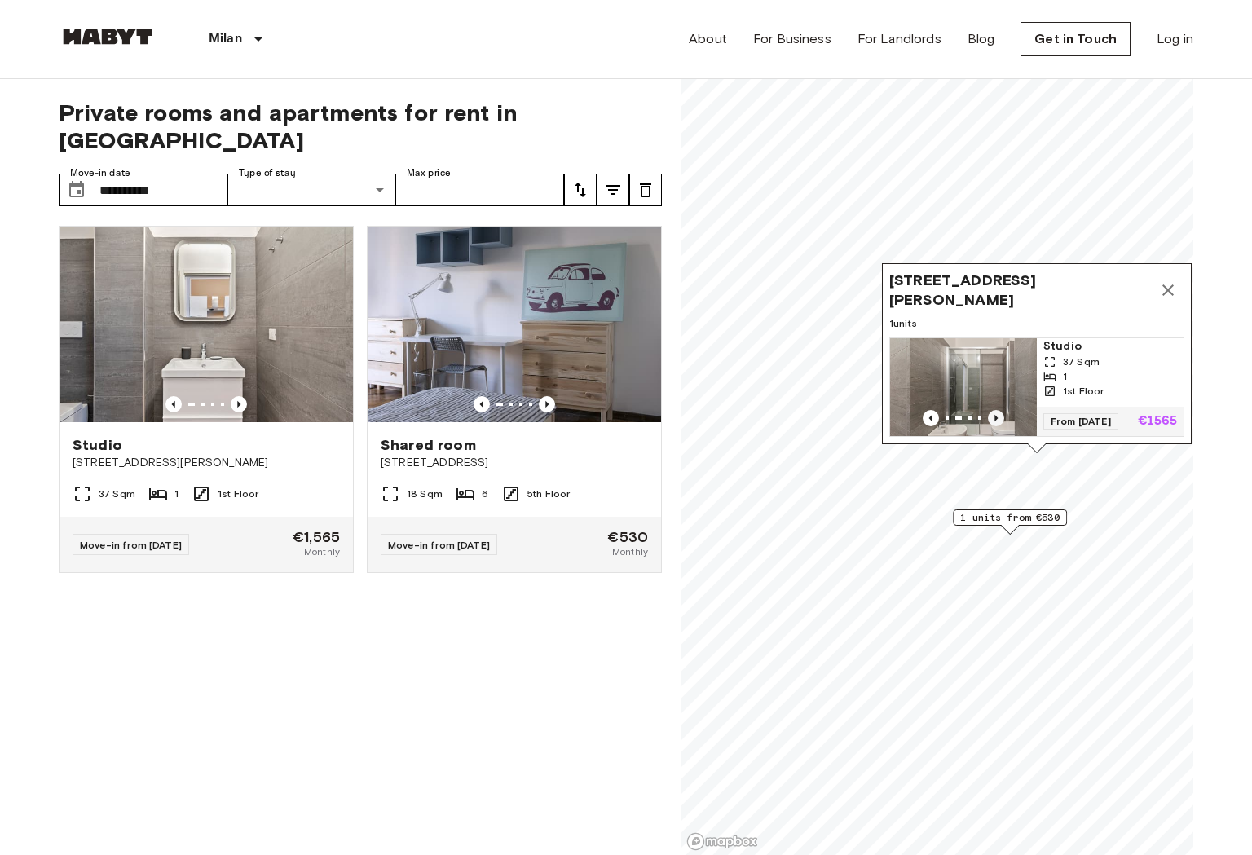
click at [996, 416] on icon "Previous image" at bounding box center [996, 418] width 16 height 16
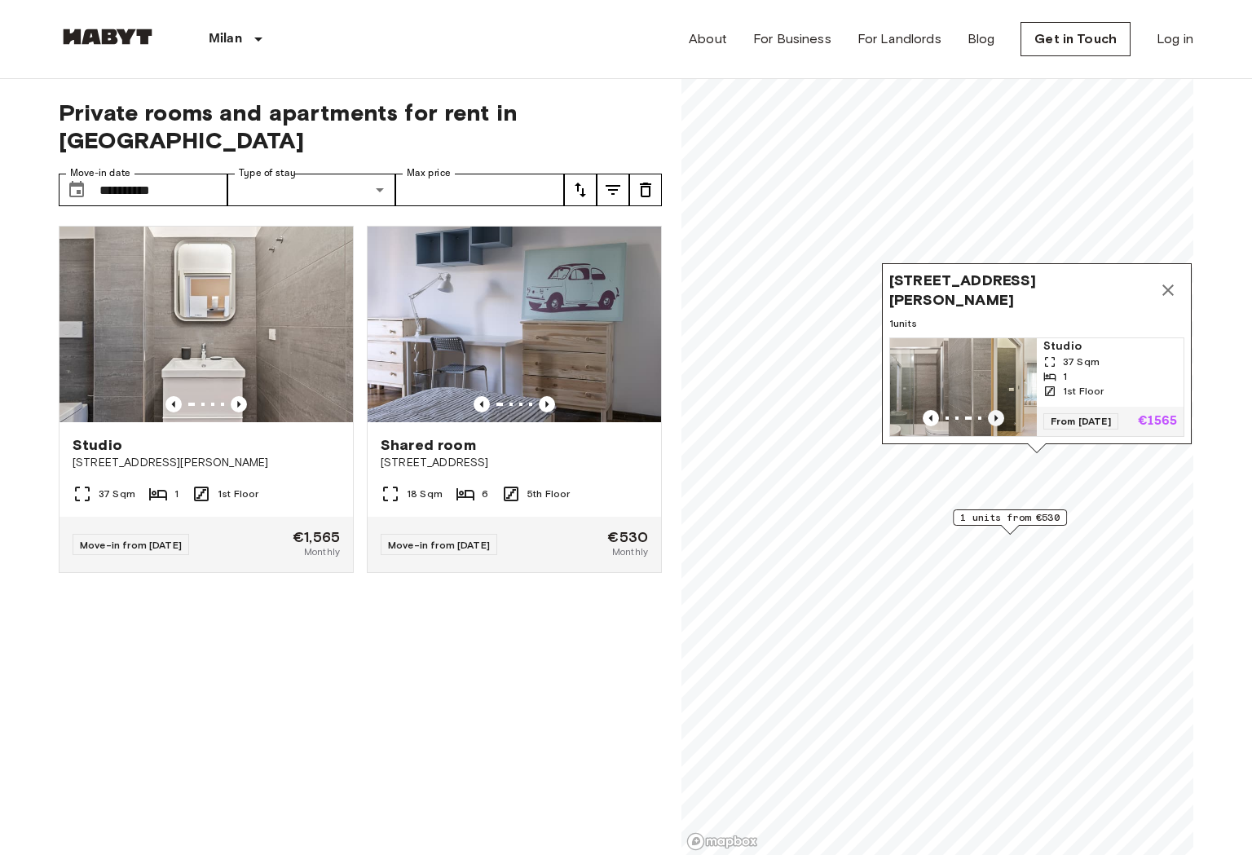
click at [996, 416] on icon "Previous image" at bounding box center [996, 418] width 16 height 16
